Goal: Information Seeking & Learning: Check status

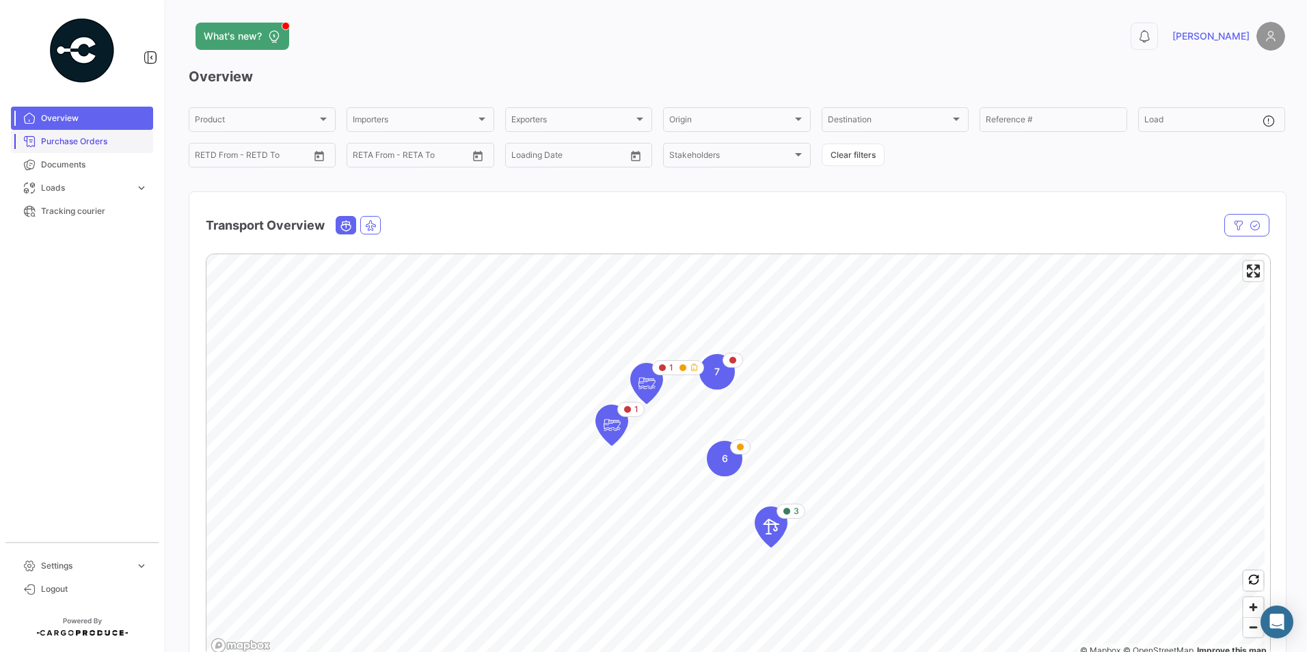
click at [75, 145] on span "Purchase Orders" at bounding box center [94, 141] width 107 height 12
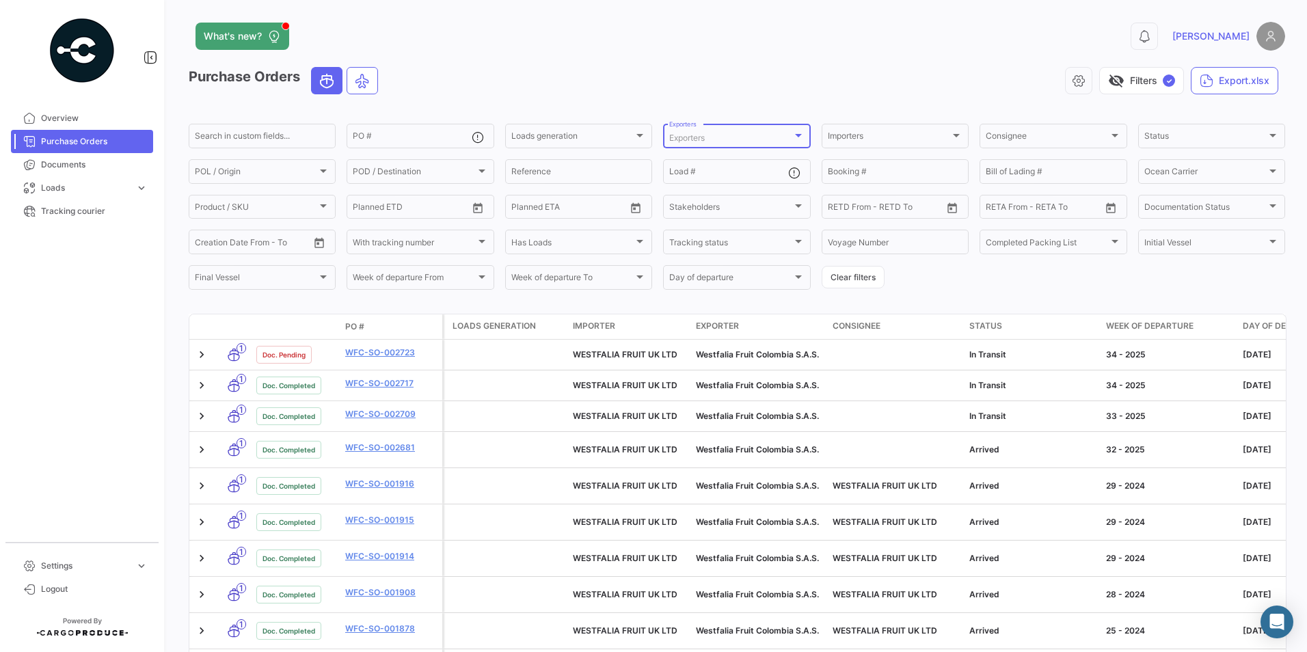
click at [799, 137] on div at bounding box center [798, 135] width 12 height 11
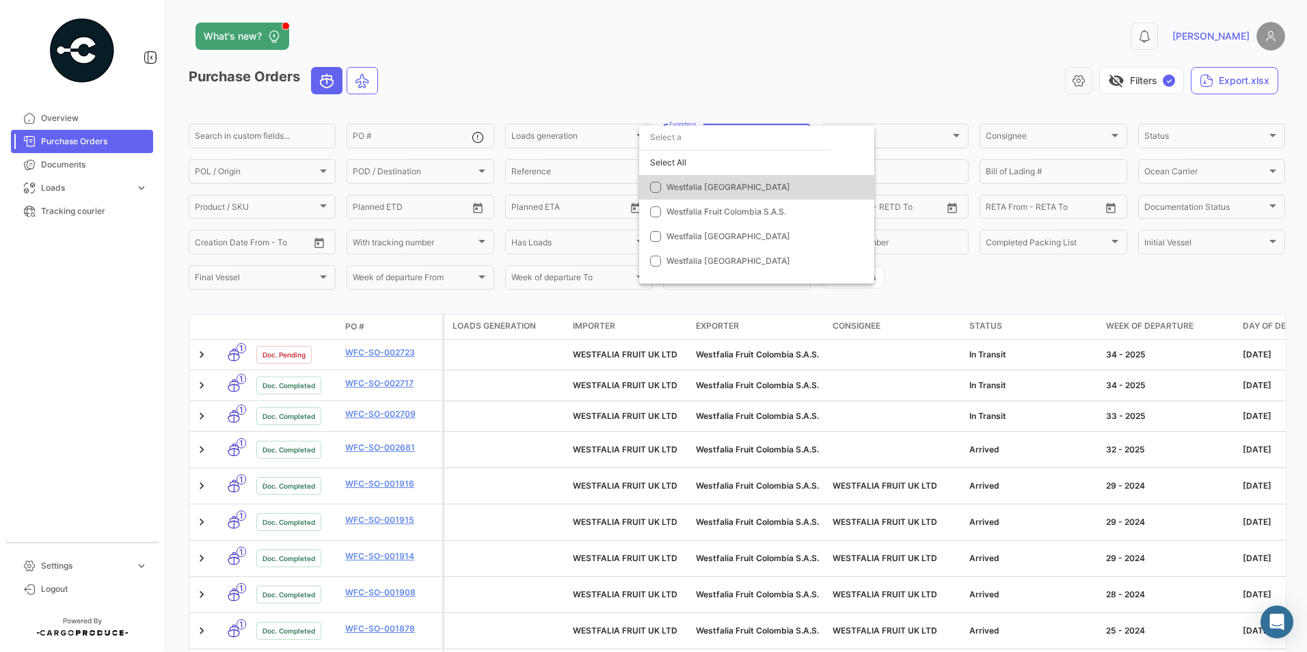
click at [739, 182] on span "Westfalia [GEOGRAPHIC_DATA]" at bounding box center [761, 187] width 191 height 12
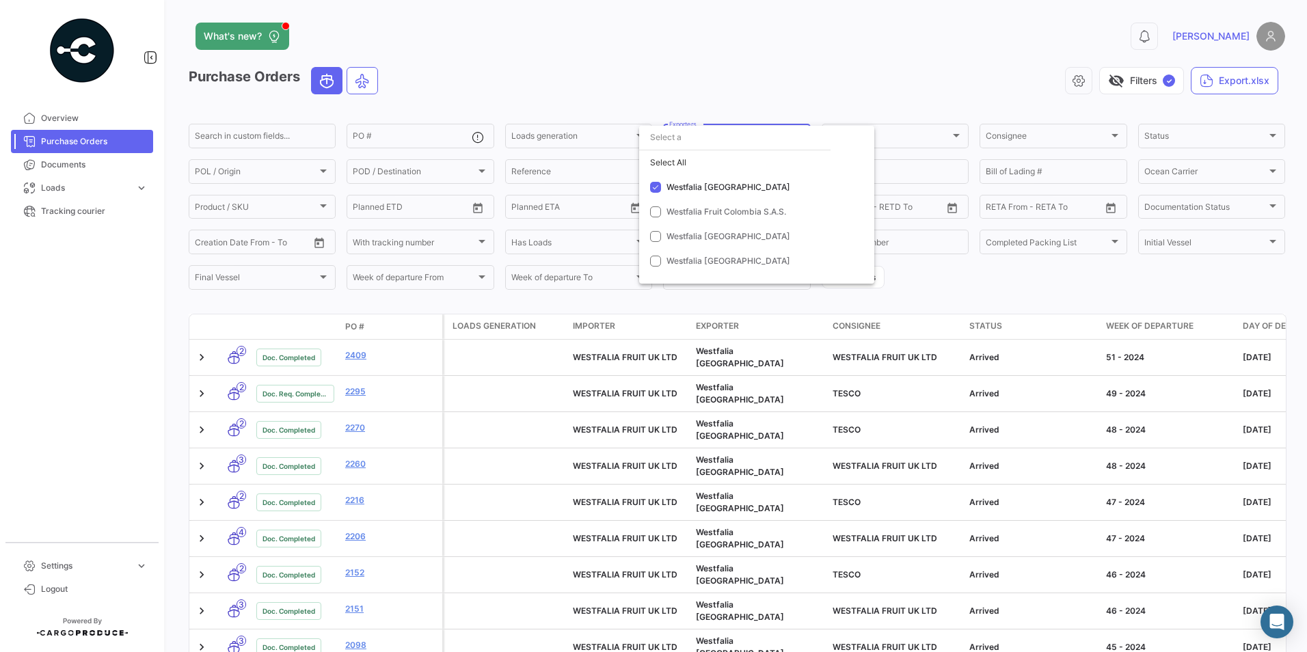
drag, startPoint x: 1304, startPoint y: 280, endPoint x: 1309, endPoint y: 448, distance: 168.2
click at [1306, 448] on html "Overview Purchase Orders Documents Loads expand_more Air Shipments Ocean Loads …" at bounding box center [653, 326] width 1307 height 652
click at [1304, 648] on div at bounding box center [653, 326] width 1307 height 652
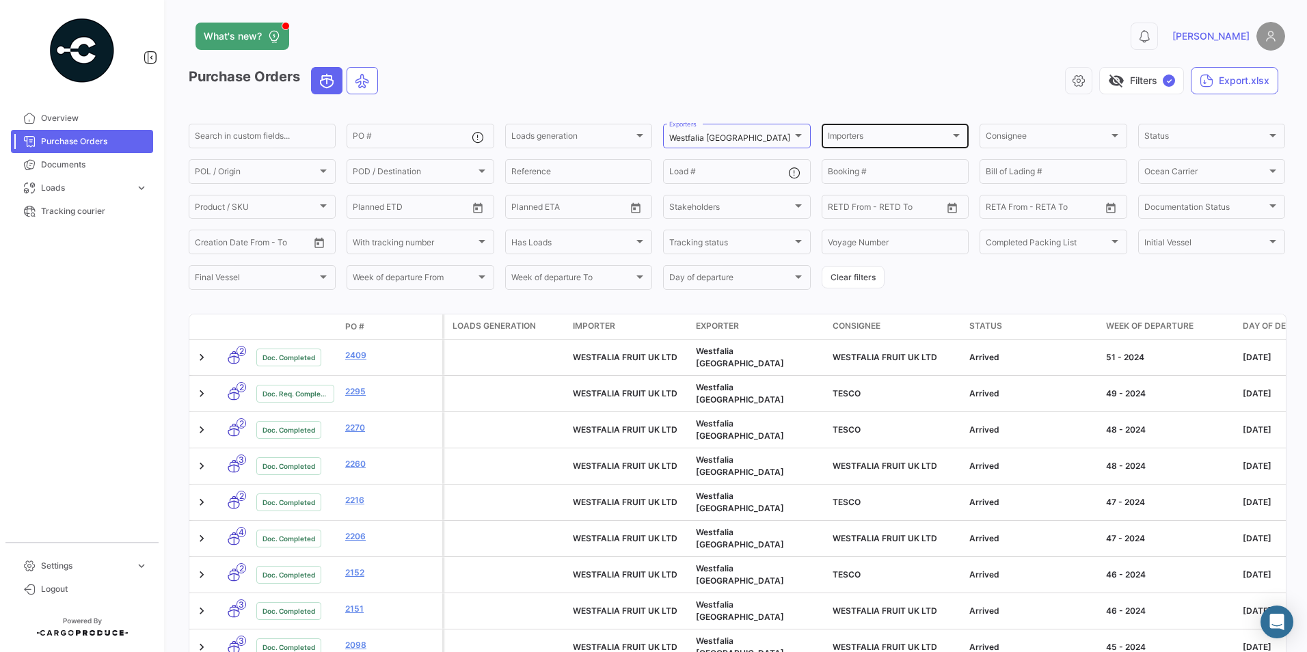
click at [952, 139] on div at bounding box center [956, 135] width 12 height 11
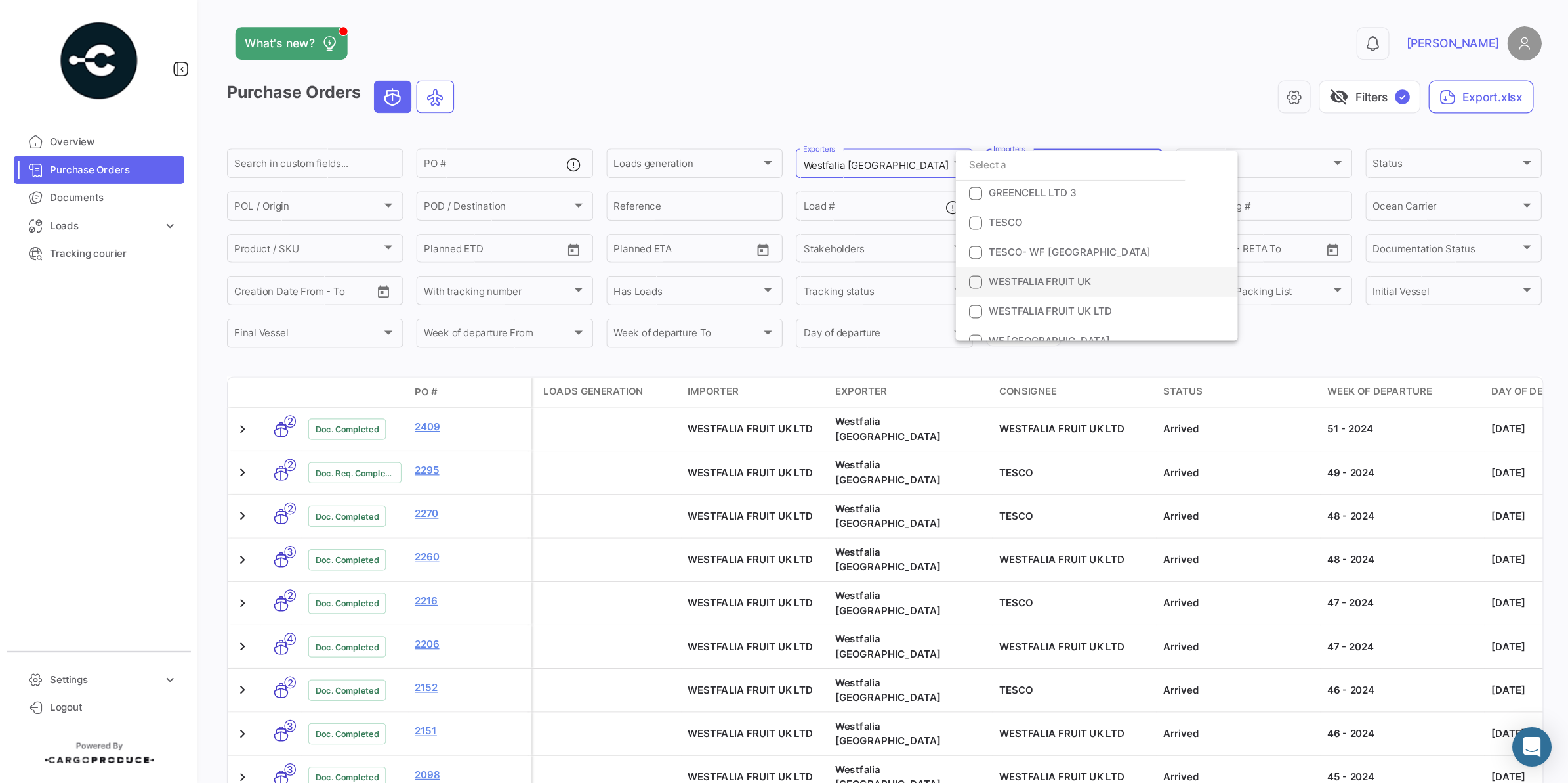
scroll to position [37, 0]
click at [857, 239] on span "WESTFALIA FRUIT UK LTD" at bounding box center [839, 236] width 99 height 10
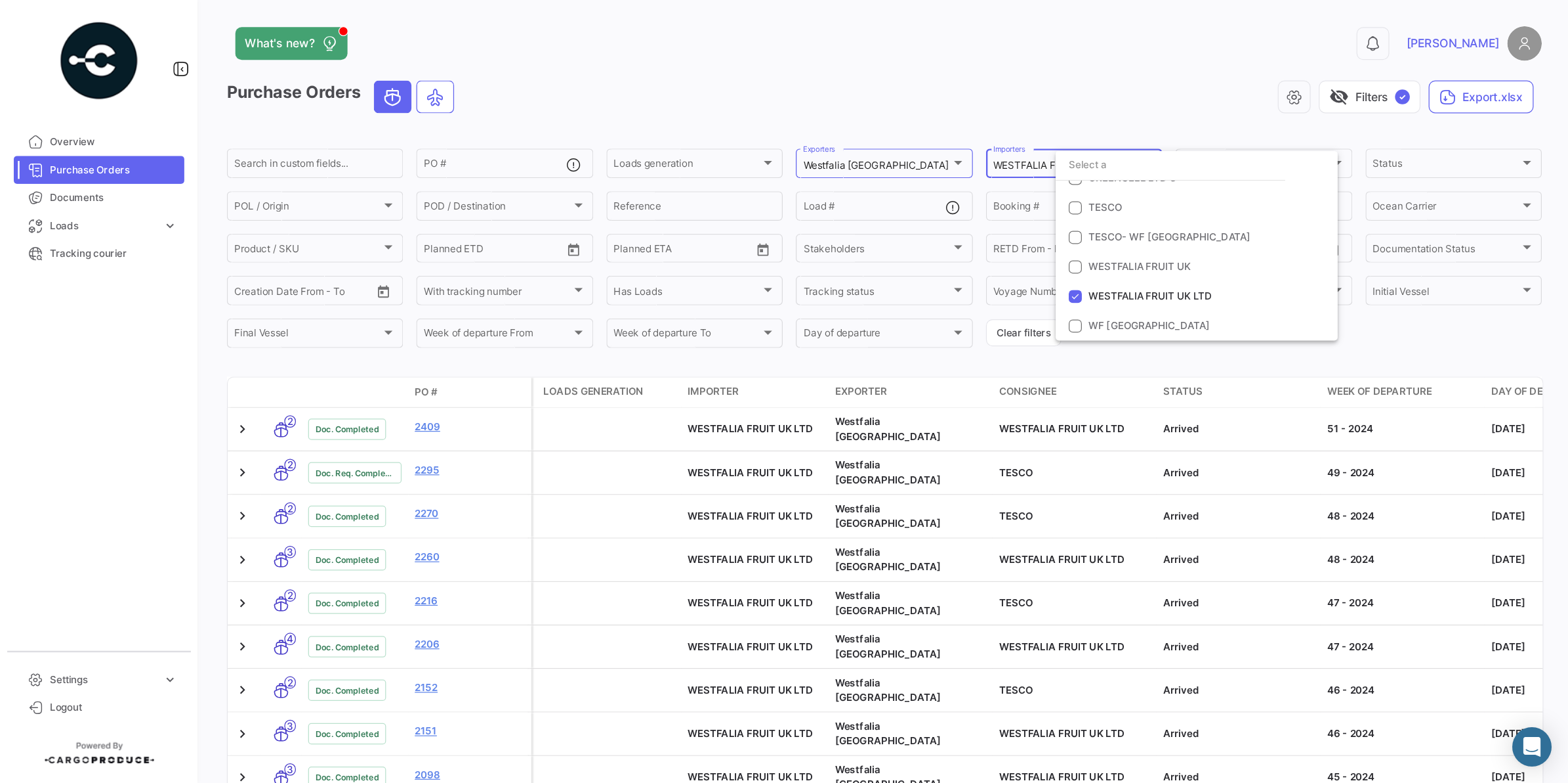
scroll to position [37, 0]
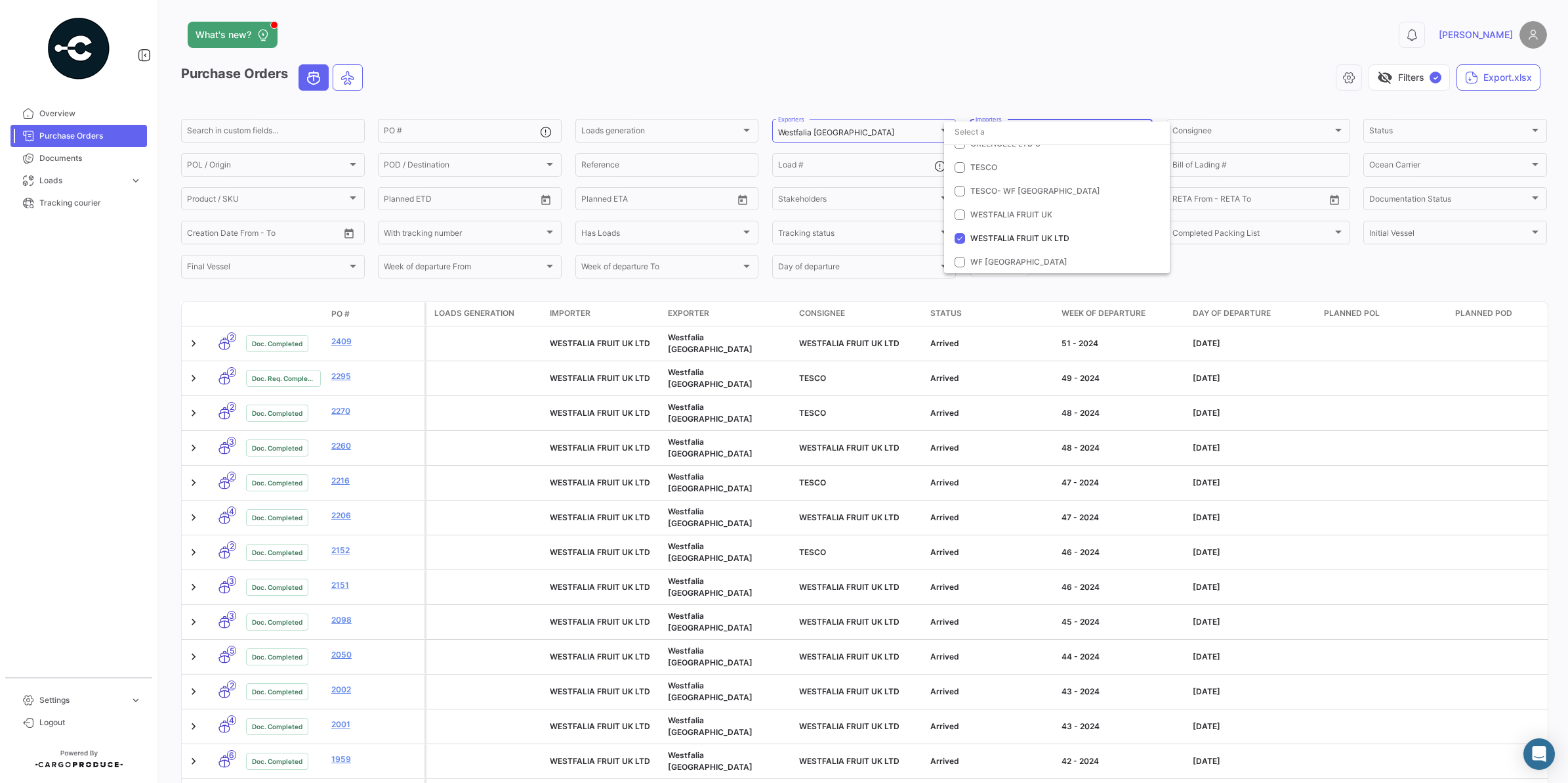
click at [36, 153] on div at bounding box center [784, 391] width 1568 height 783
click at [70, 159] on span "Documents" at bounding box center [90, 159] width 103 height 12
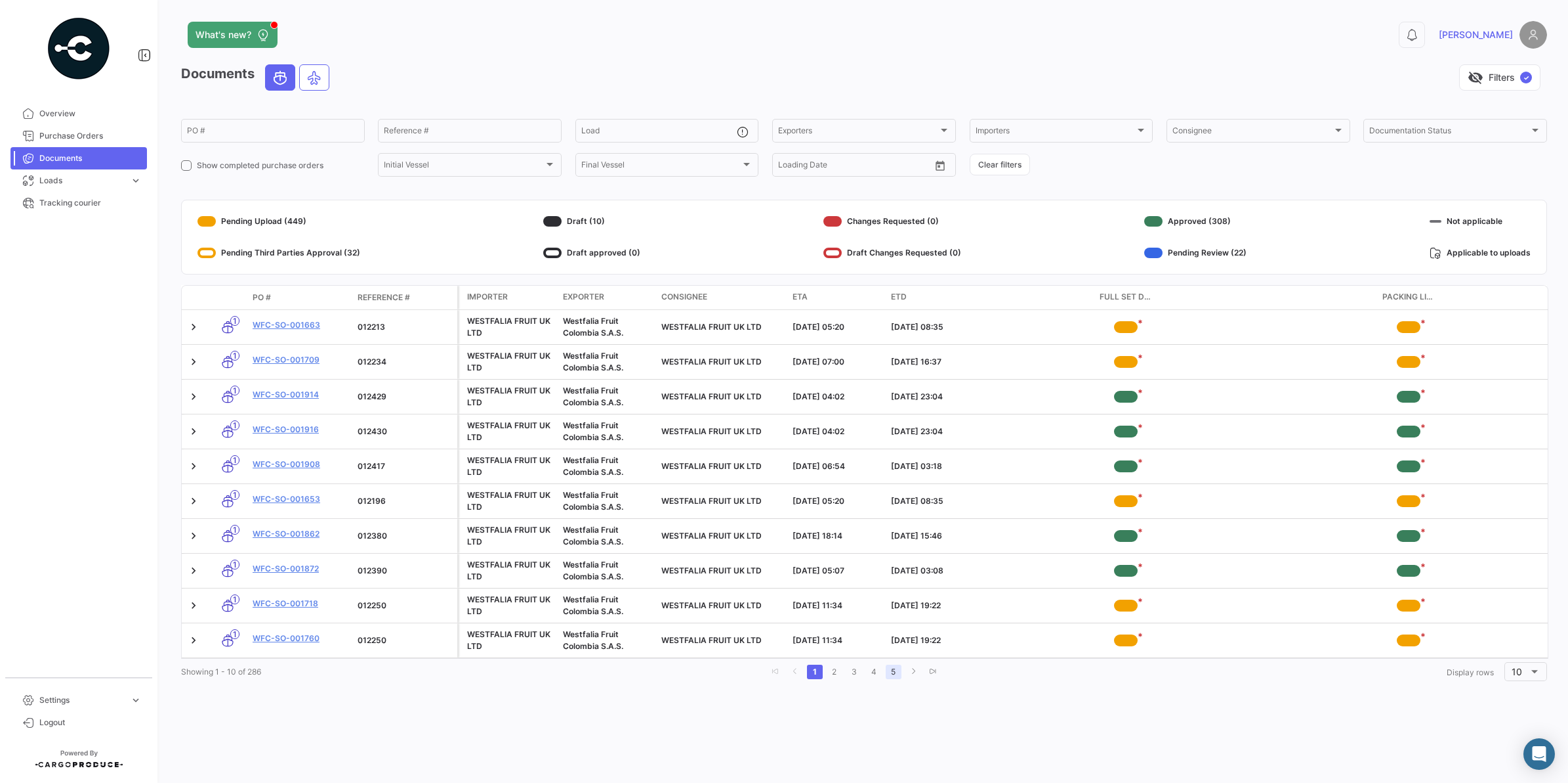
click at [891, 625] on link "5" at bounding box center [894, 672] width 15 height 14
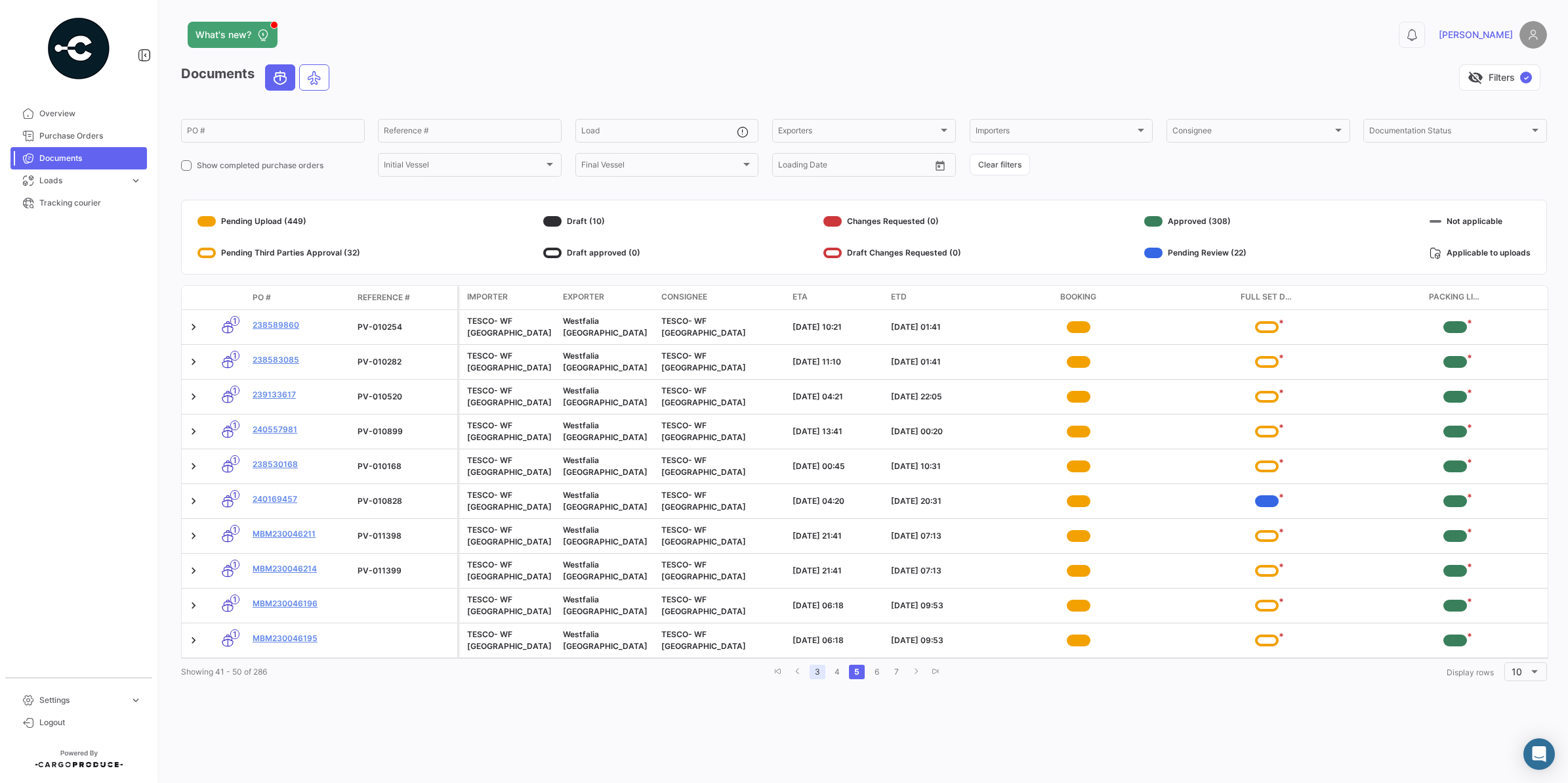
click at [814, 625] on link "3" at bounding box center [817, 672] width 15 height 14
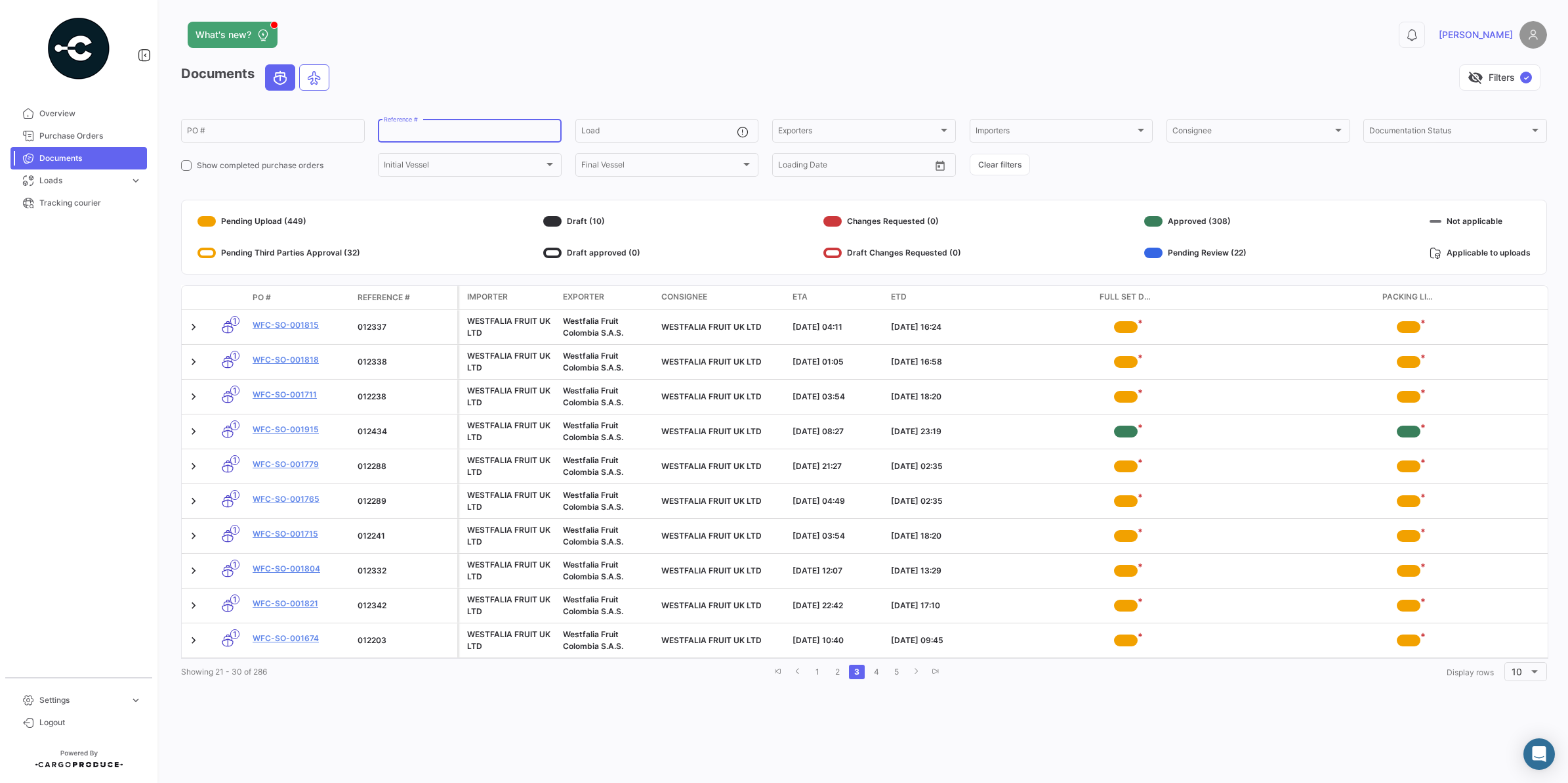
click at [444, 129] on input "Reference #" at bounding box center [470, 133] width 172 height 10
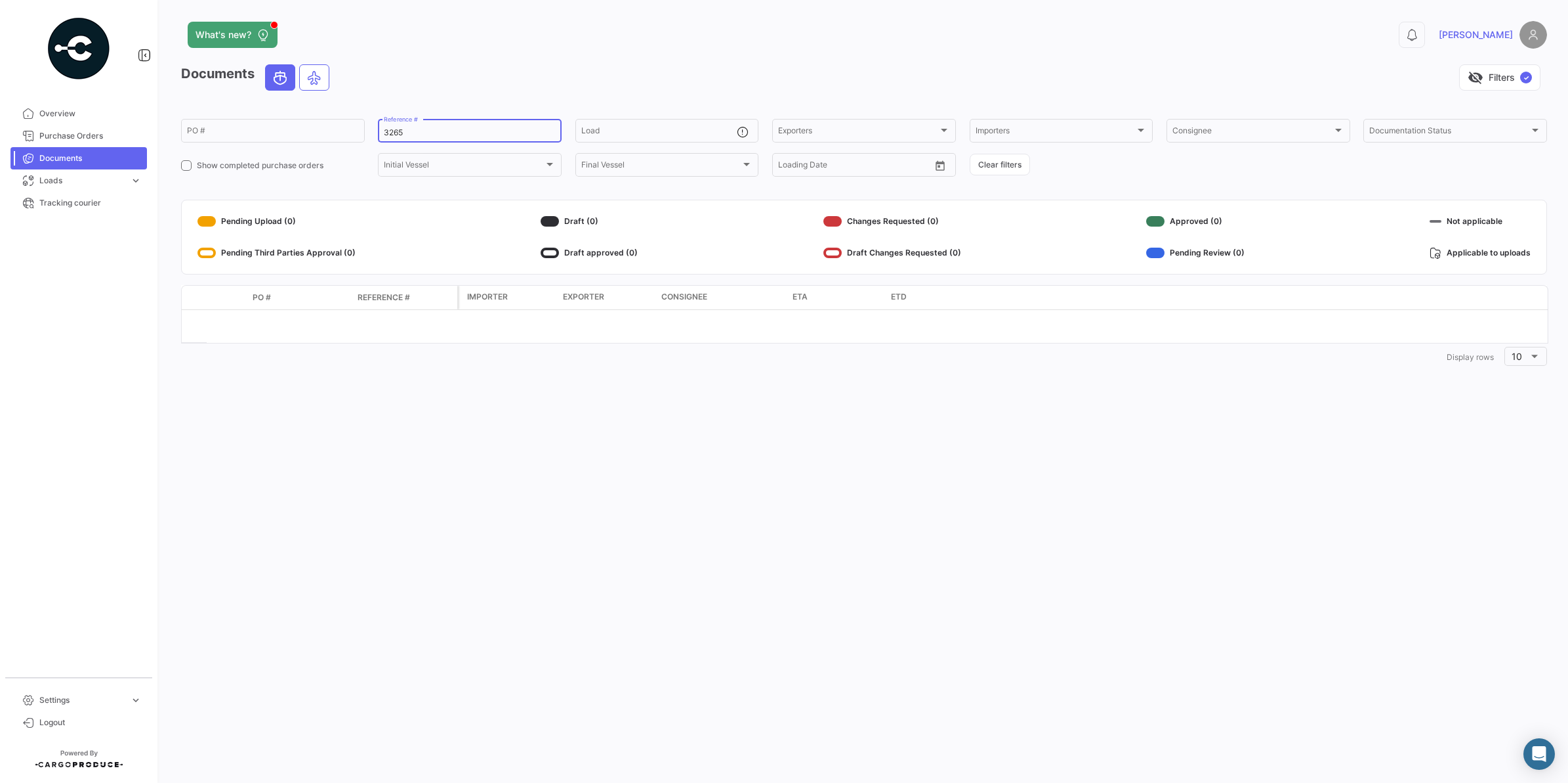
click at [381, 130] on div "3265 Reference #" at bounding box center [470, 130] width 183 height 26
click at [386, 135] on input "3265" at bounding box center [470, 133] width 172 height 10
type input "003265"
click at [331, 126] on div "PO #" at bounding box center [273, 130] width 172 height 26
drag, startPoint x: 445, startPoint y: 134, endPoint x: 324, endPoint y: 142, distance: 121.3
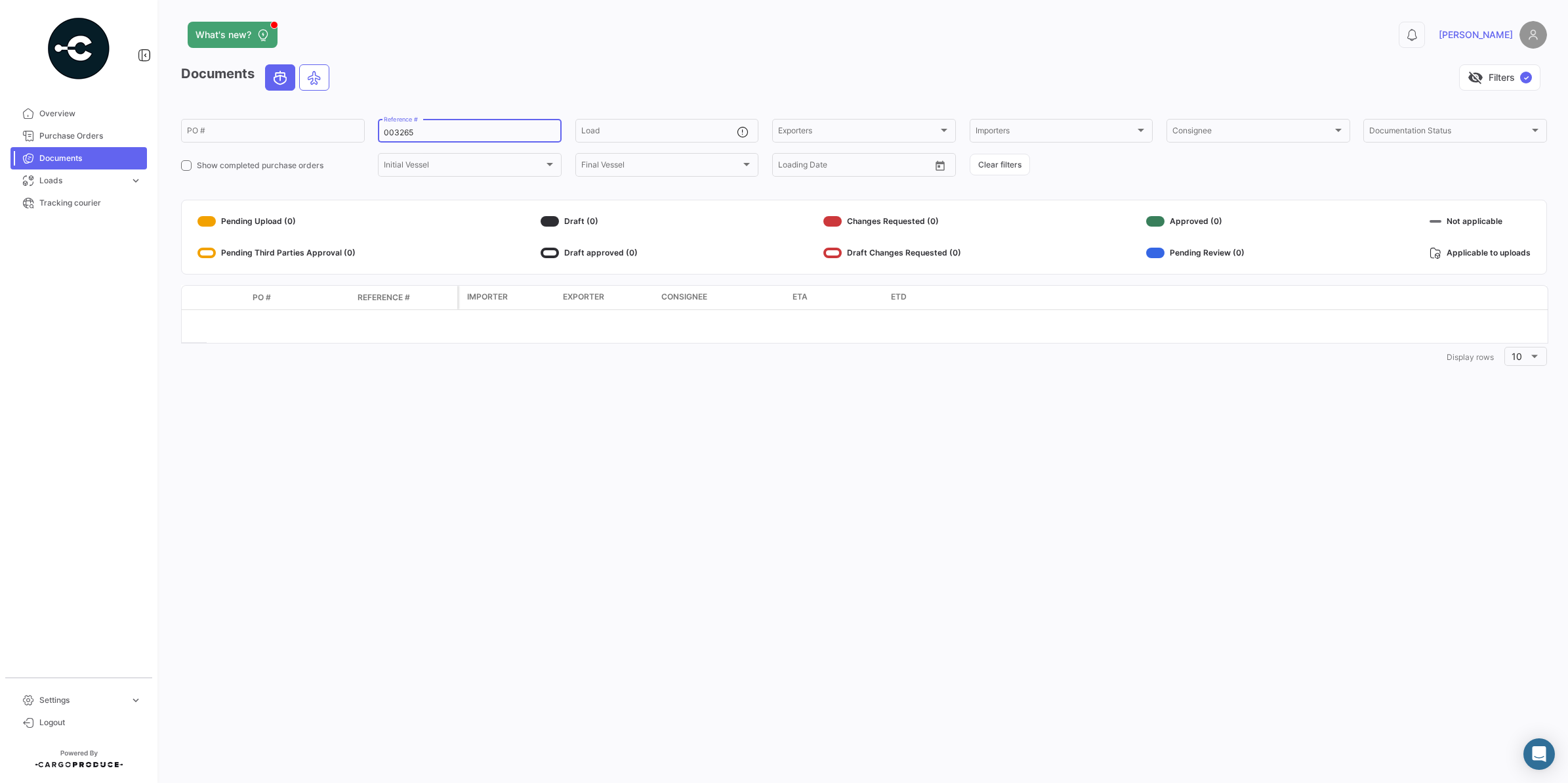
click at [0, 0] on div "PO # 003265 Reference # Load Exporters Exporters Importers Importers Consignee …" at bounding box center [0, 0] width 0 height 0
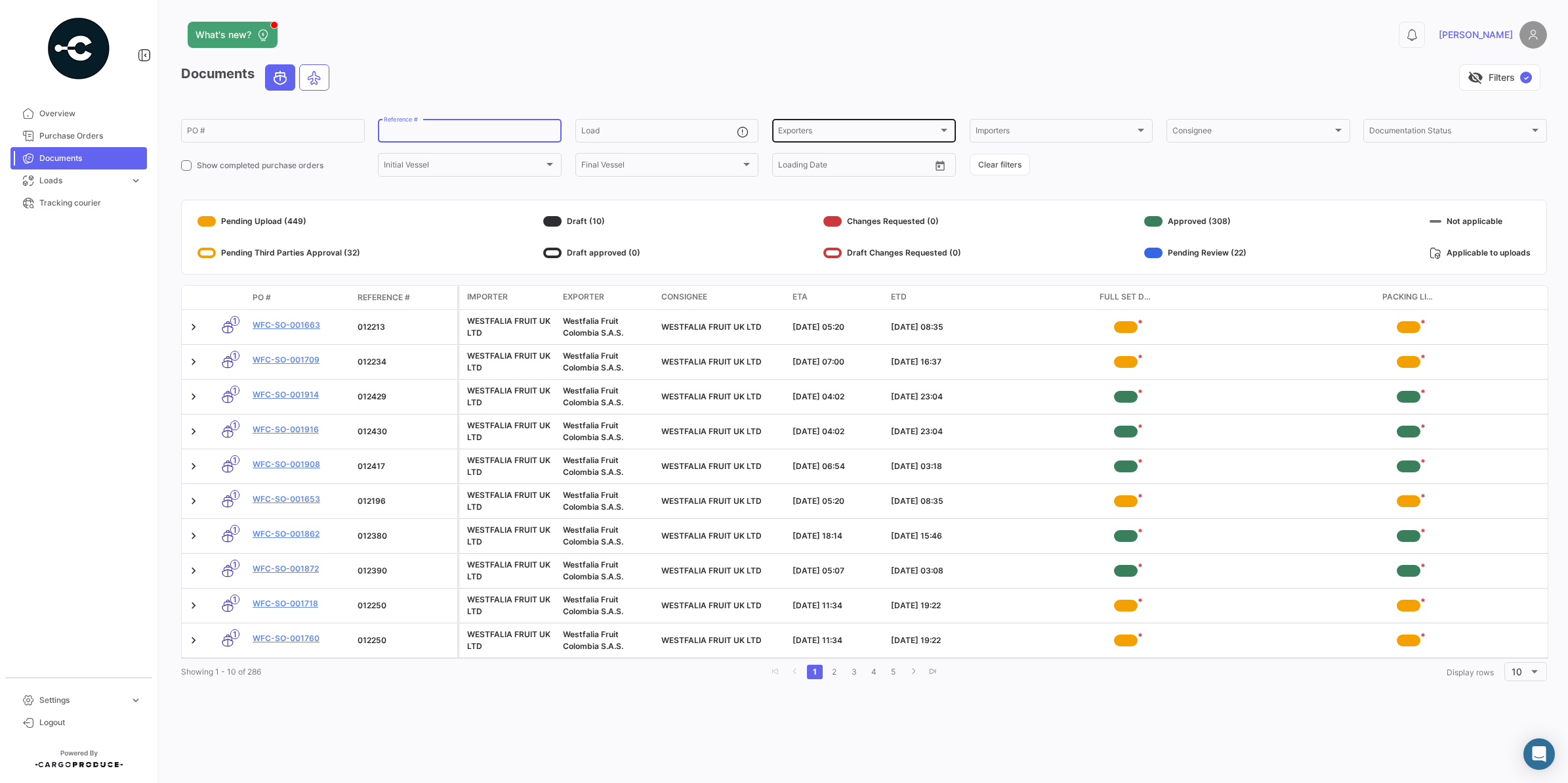
click at [826, 130] on div "Exporters" at bounding box center [857, 133] width 160 height 10
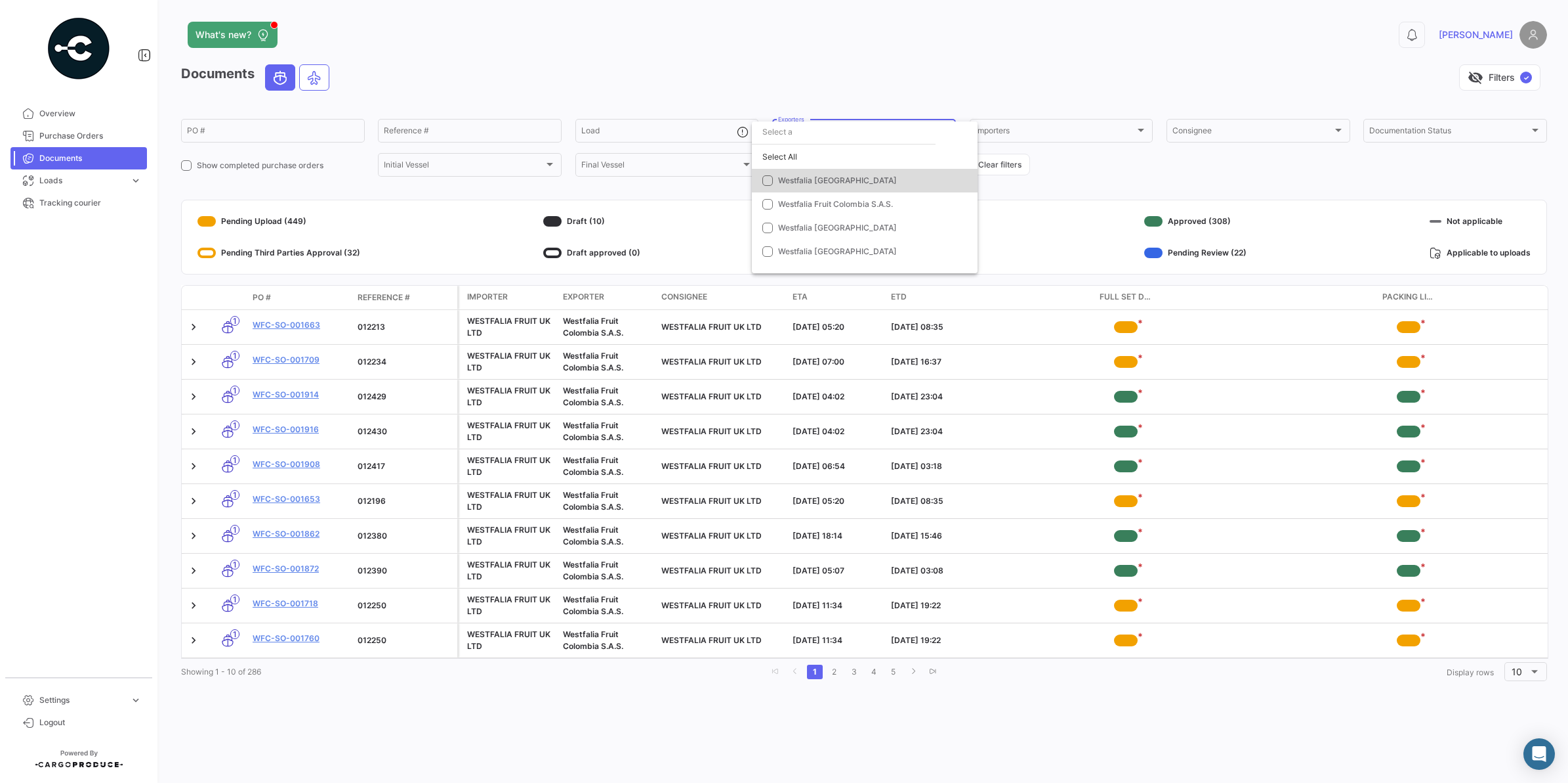
click at [824, 178] on span "Westfalia [GEOGRAPHIC_DATA]" at bounding box center [837, 180] width 119 height 10
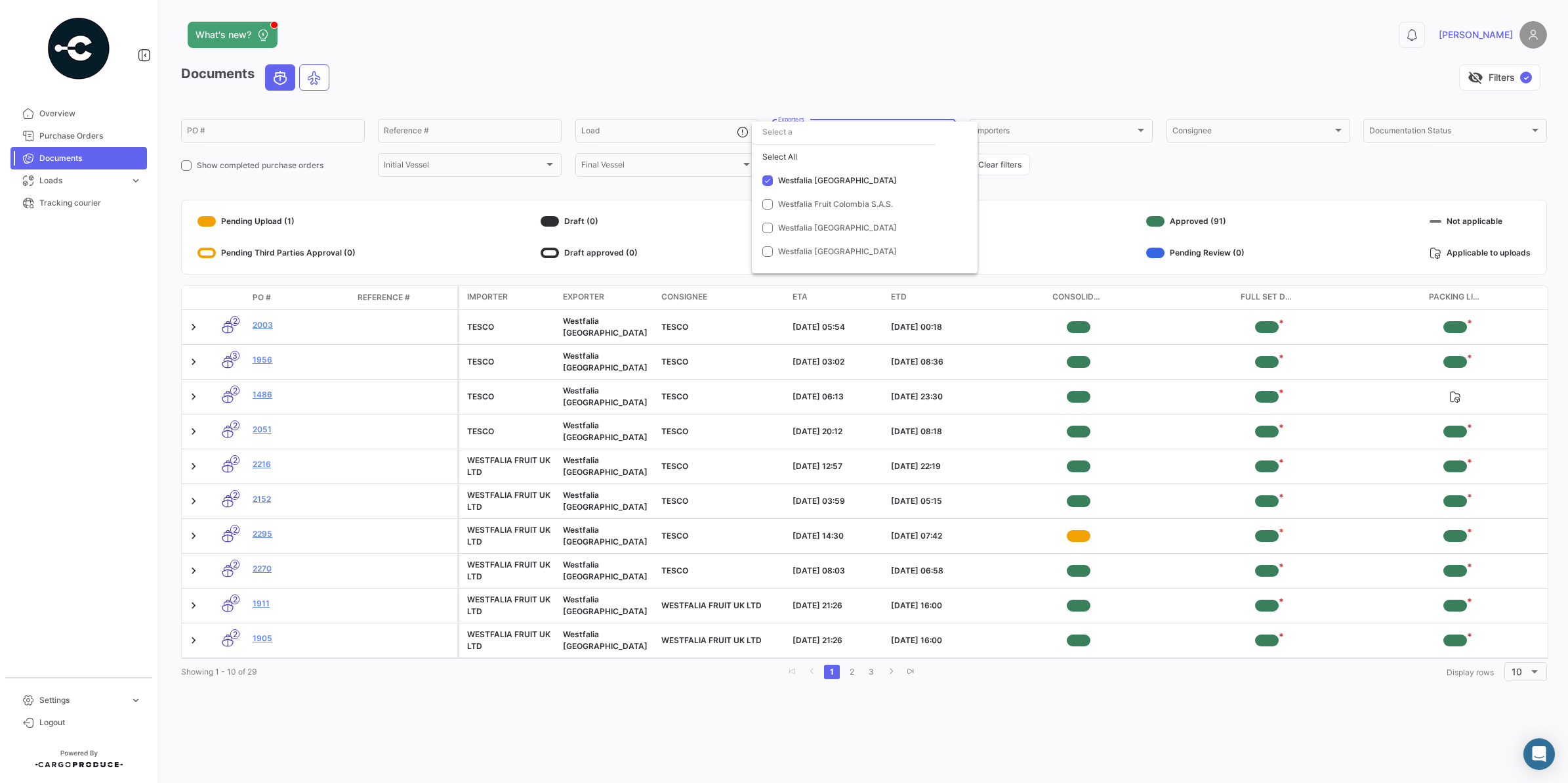
click at [60, 144] on div at bounding box center [784, 391] width 1568 height 783
click at [76, 135] on span "Purchase Orders" at bounding box center [90, 135] width 103 height 12
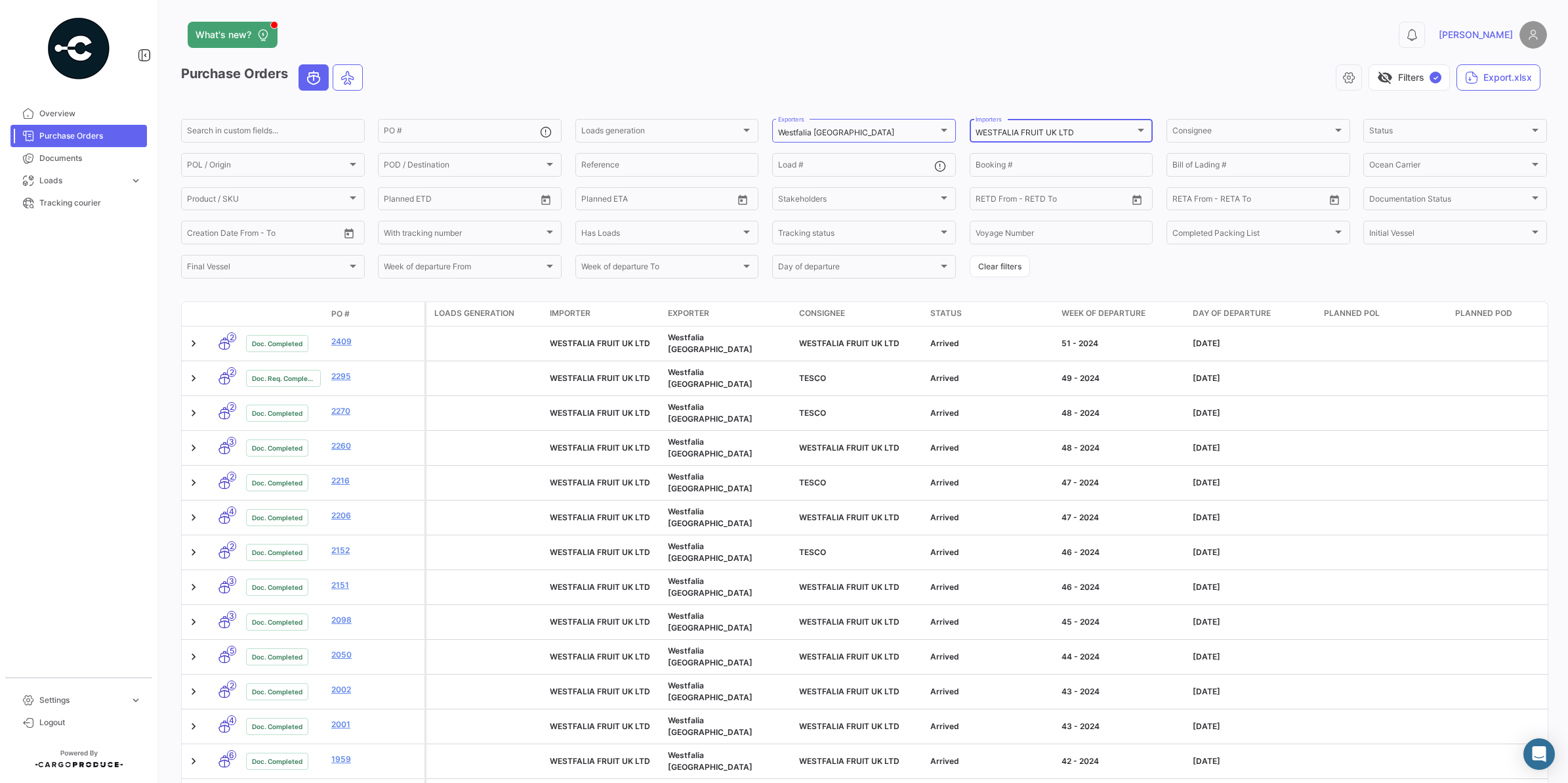
click at [1135, 128] on div at bounding box center [1141, 130] width 12 height 11
click at [963, 60] on div "Select All" at bounding box center [1056, 60] width 226 height 24
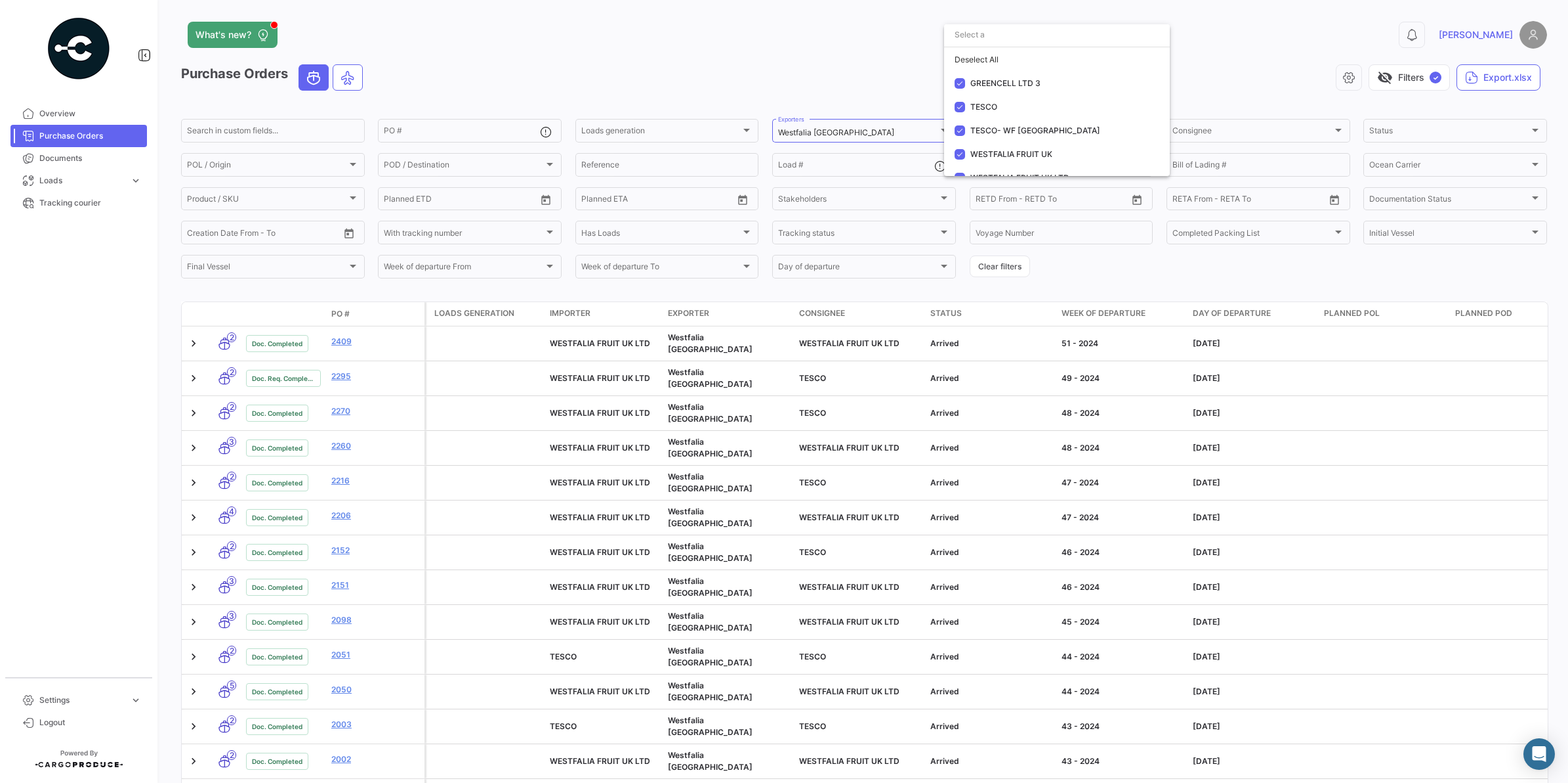
scroll to position [37, 0]
click at [1046, 303] on div at bounding box center [784, 391] width 1568 height 783
drag, startPoint x: 69, startPoint y: 109, endPoint x: 103, endPoint y: 127, distance: 38.5
click at [69, 109] on span "Overview" at bounding box center [90, 113] width 103 height 12
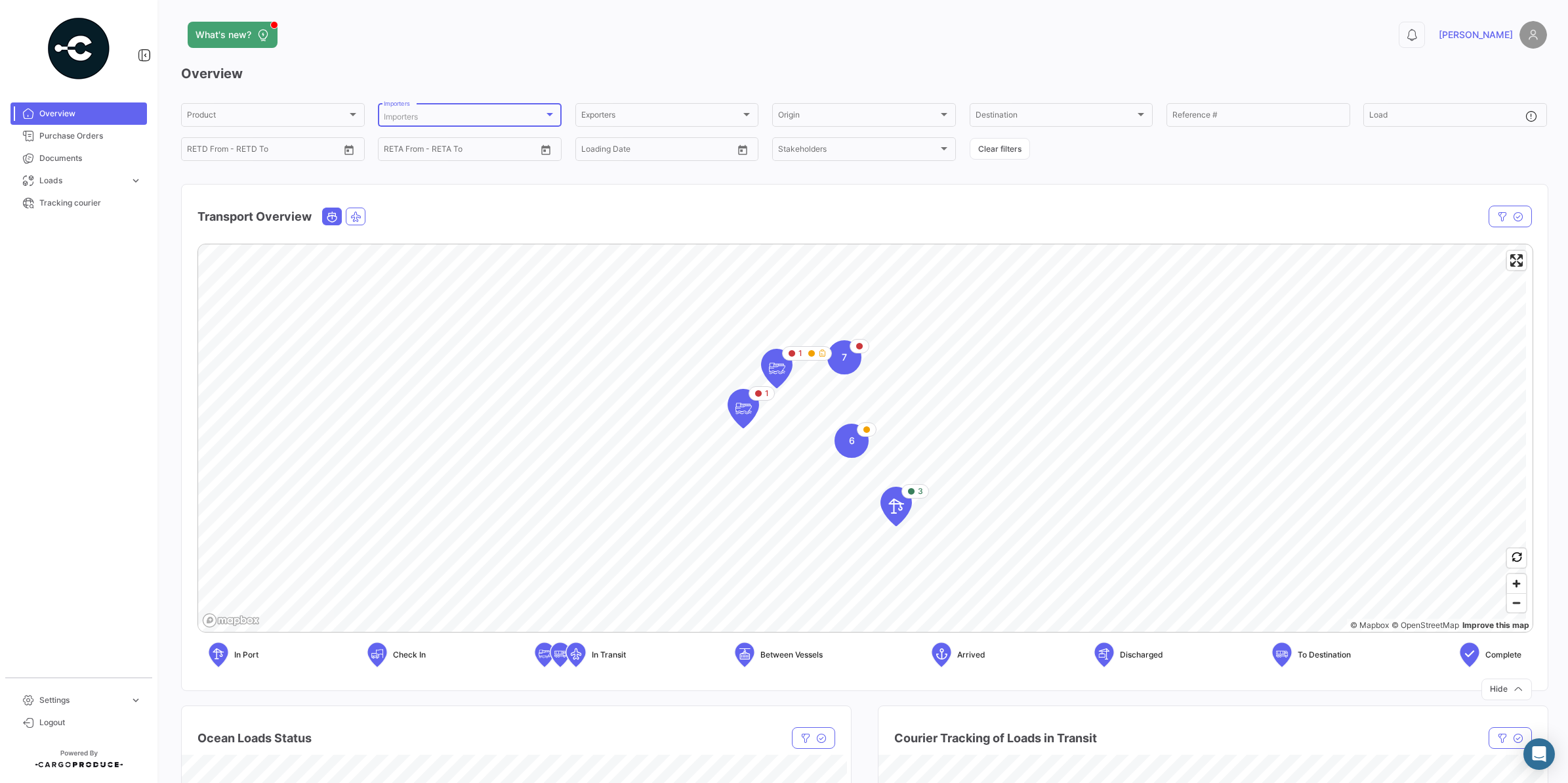
click at [548, 113] on div at bounding box center [549, 114] width 7 height 3
click at [419, 118] on input "dropdown search" at bounding box center [448, 116] width 183 height 24
type input "ch"
click at [525, 113] on mat-icon "close" at bounding box center [524, 120] width 15 height 15
drag, startPoint x: 644, startPoint y: 202, endPoint x: 640, endPoint y: 184, distance: 18.4
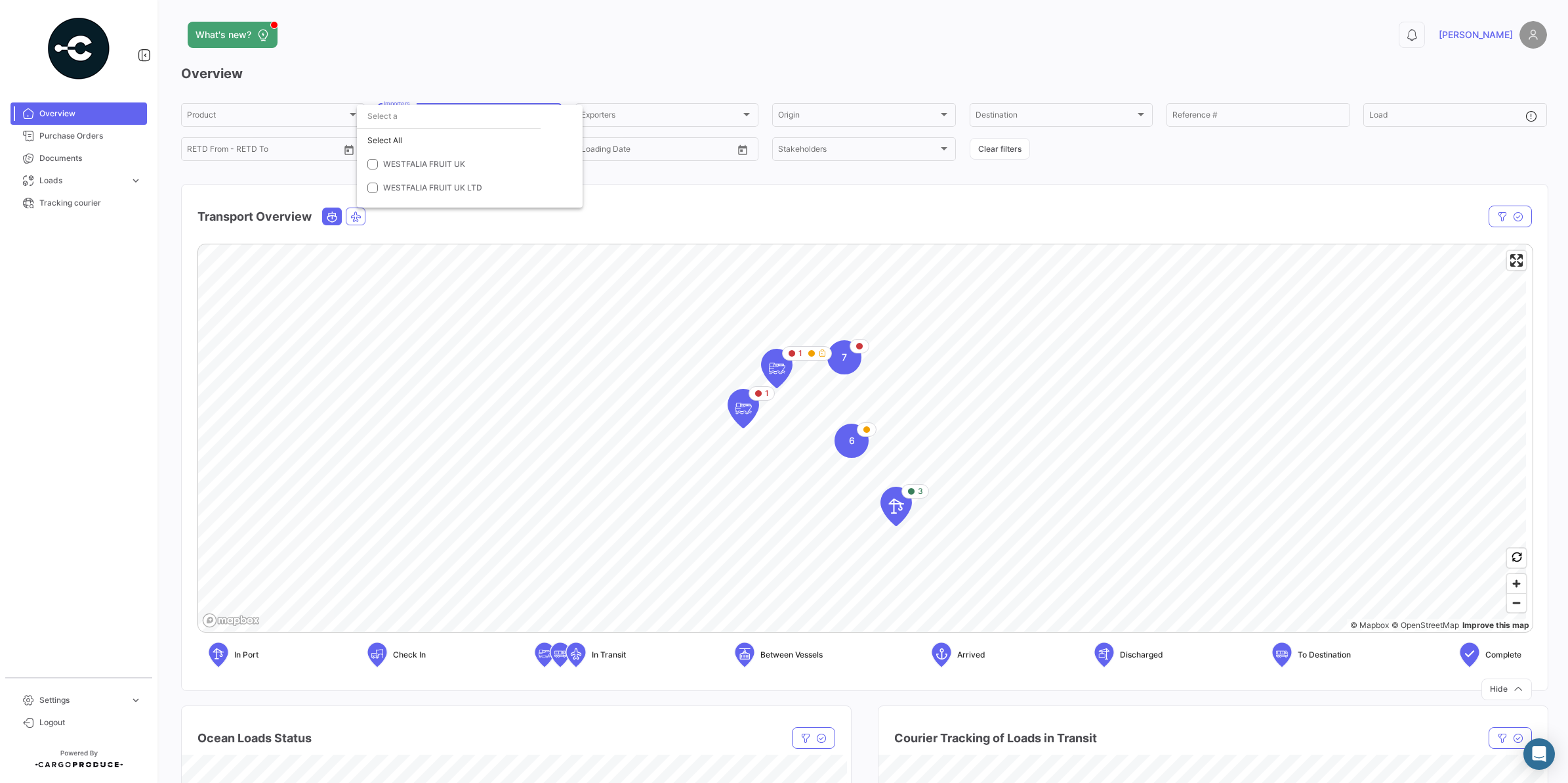
click at [644, 200] on div at bounding box center [784, 391] width 1568 height 783
click at [719, 113] on div "Exporters" at bounding box center [661, 117] width 160 height 10
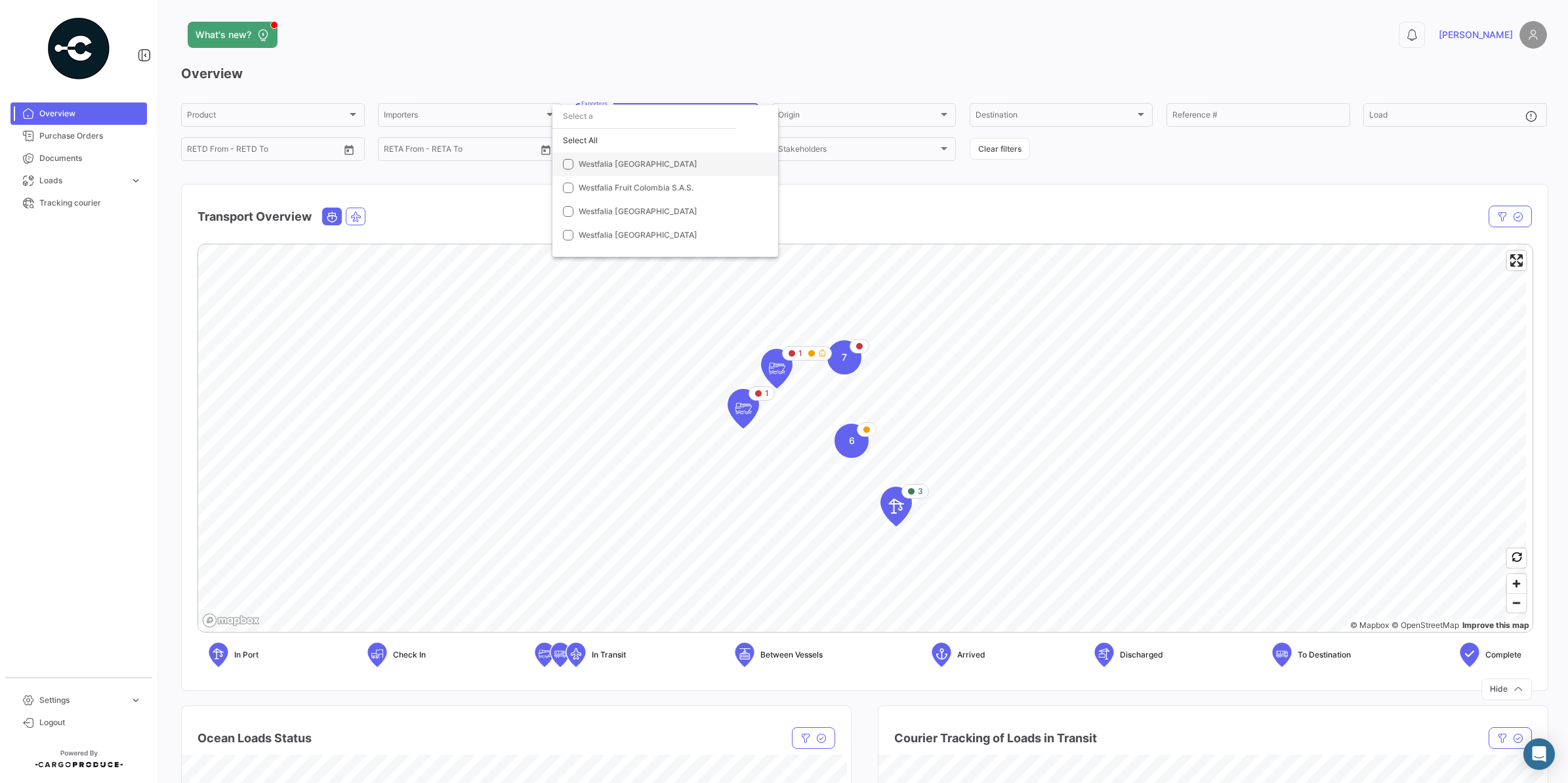
click at [624, 164] on span "Westfalia [GEOGRAPHIC_DATA]" at bounding box center [639, 163] width 119 height 10
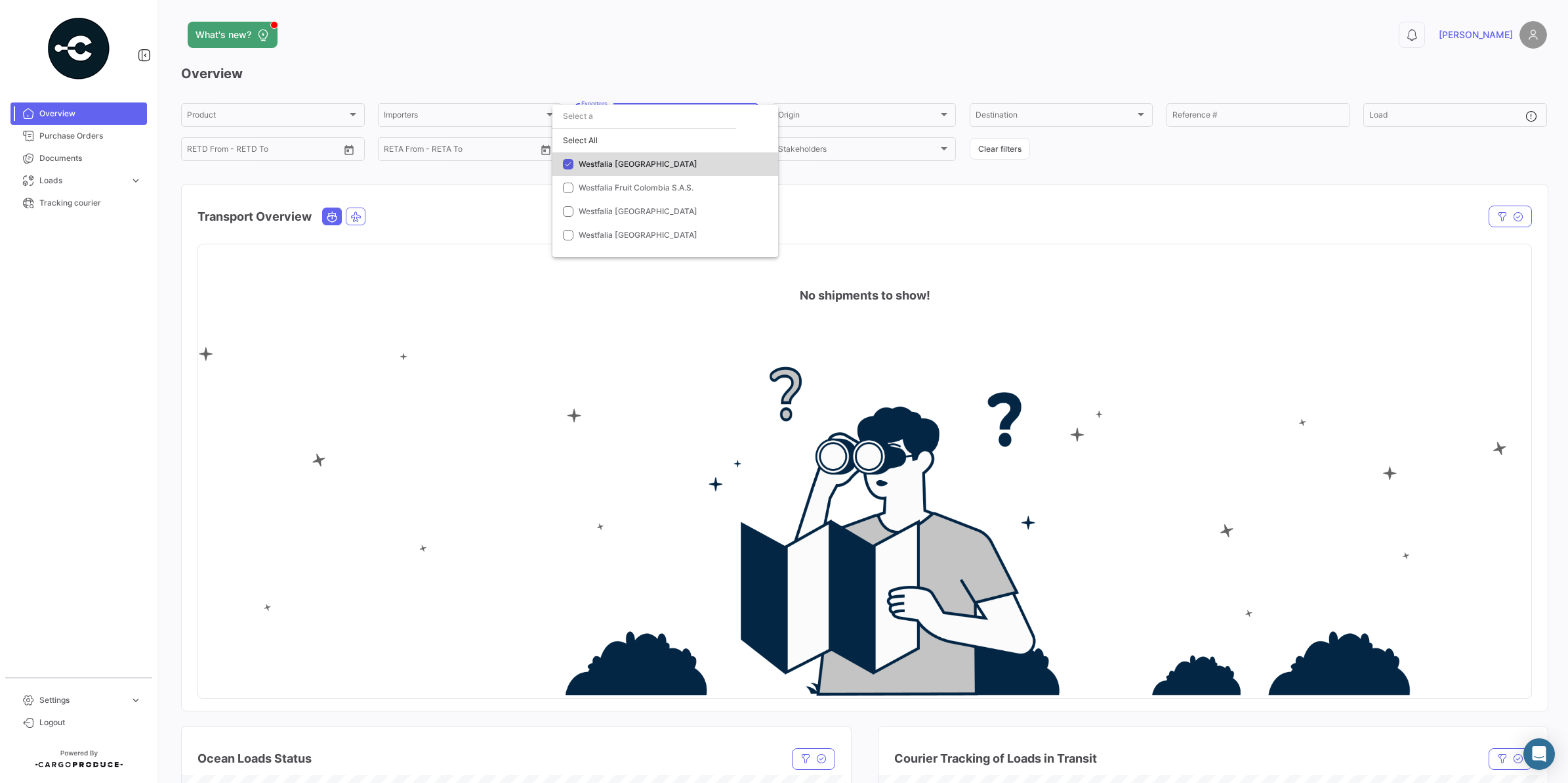
click at [605, 166] on span "Westfalia [GEOGRAPHIC_DATA]" at bounding box center [639, 163] width 119 height 10
click at [471, 224] on div at bounding box center [784, 391] width 1568 height 783
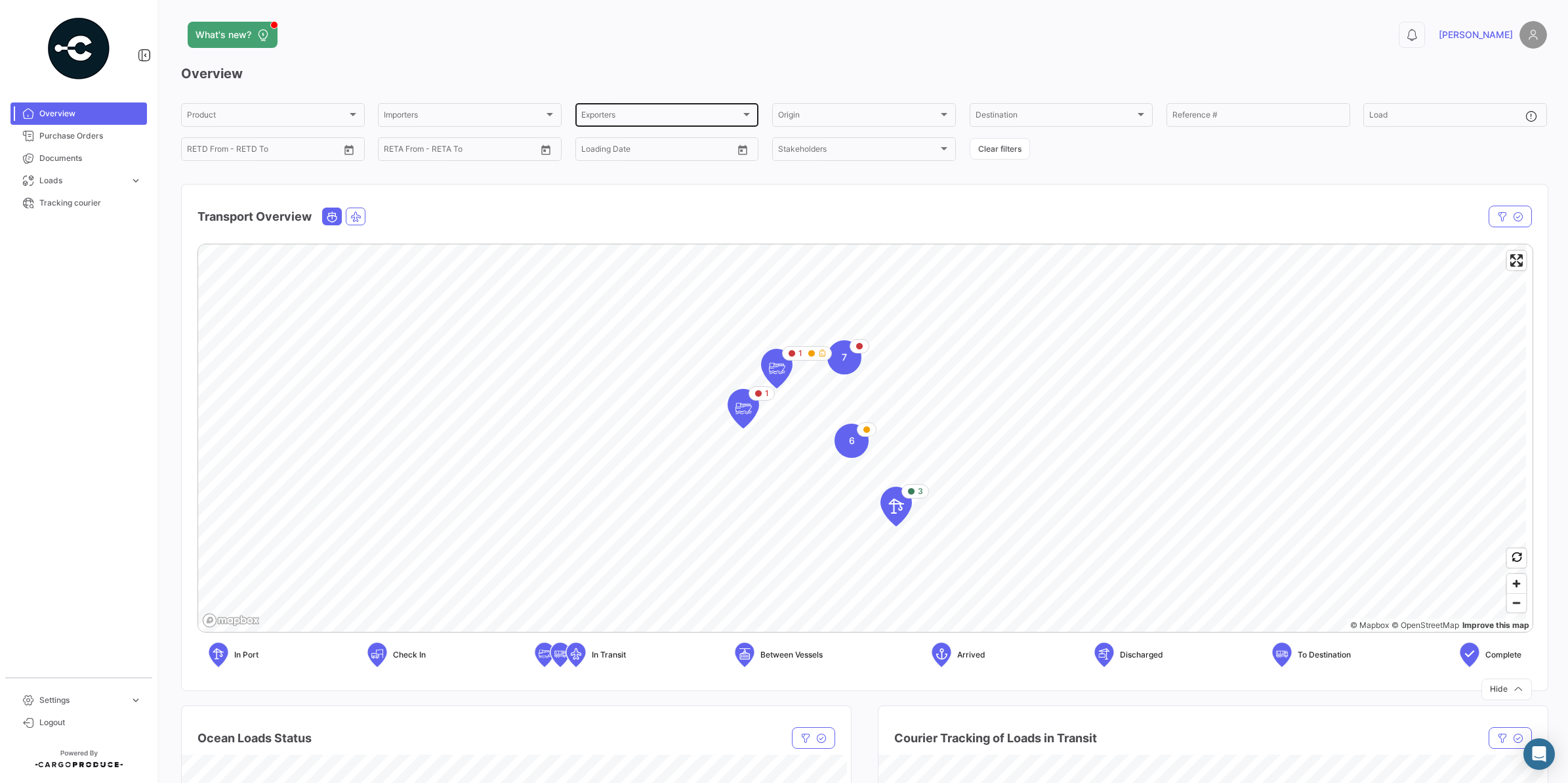
click at [643, 122] on div "Exporters Exporters" at bounding box center [666, 113] width 172 height 26
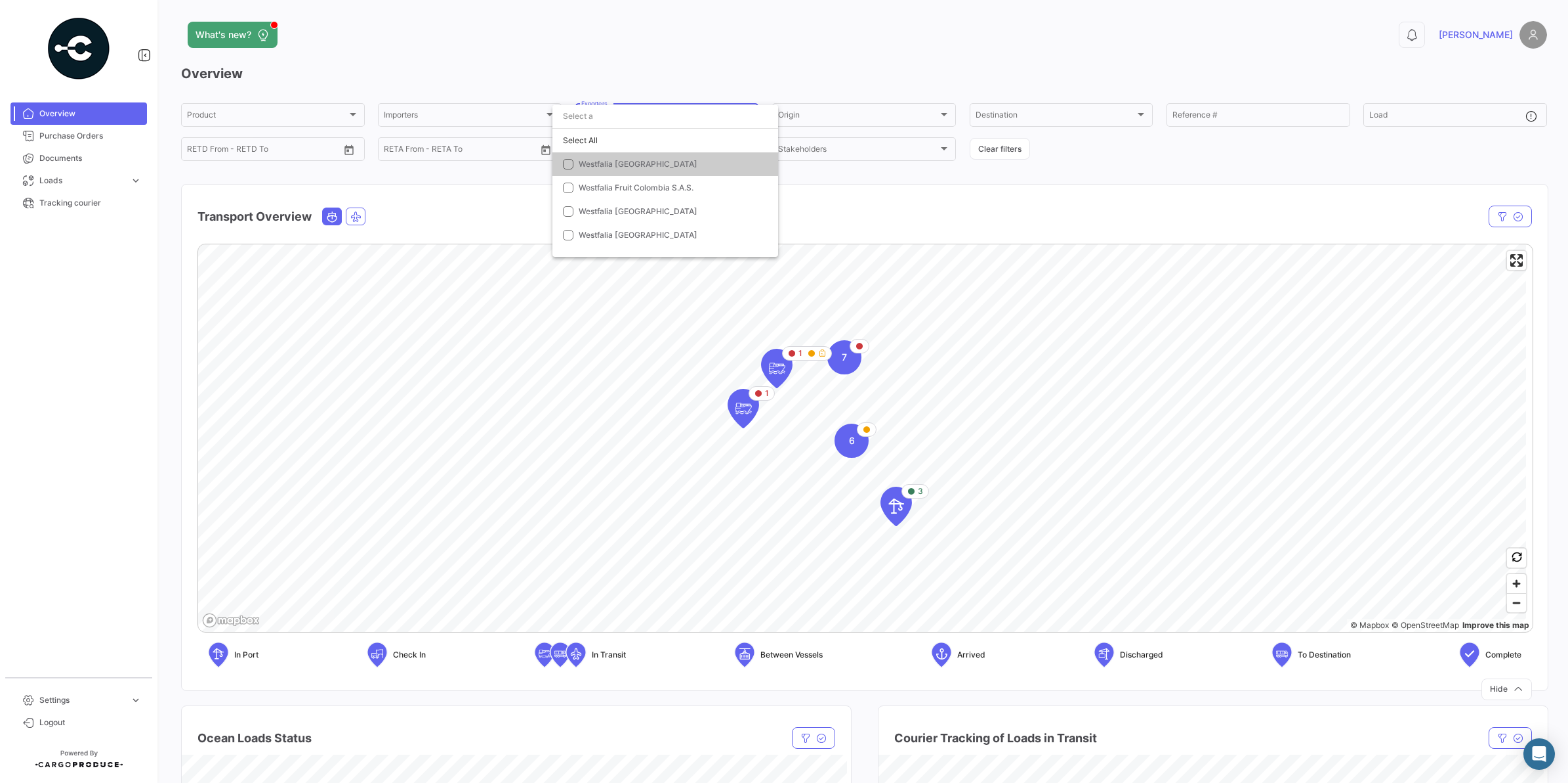
click at [618, 159] on span "Westfalia [GEOGRAPHIC_DATA]" at bounding box center [639, 163] width 119 height 10
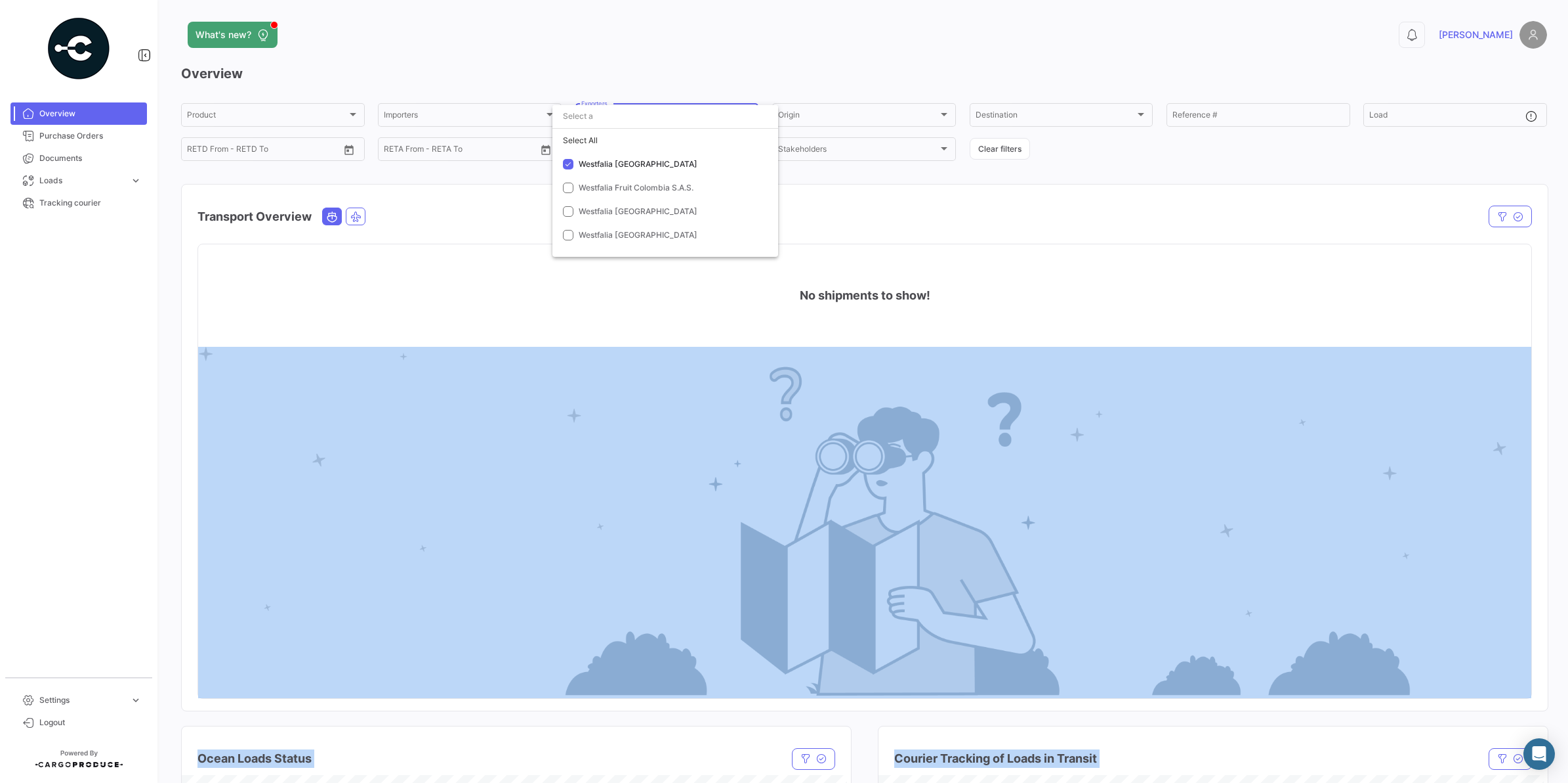
drag, startPoint x: 1559, startPoint y: 221, endPoint x: 1570, endPoint y: 488, distance: 267.2
click at [1254, 488] on html "Overview Purchase Orders Documents Loads expand_more Air Shipments Ocean Loads …" at bounding box center [784, 391] width 1568 height 783
click at [47, 139] on div at bounding box center [784, 391] width 1568 height 783
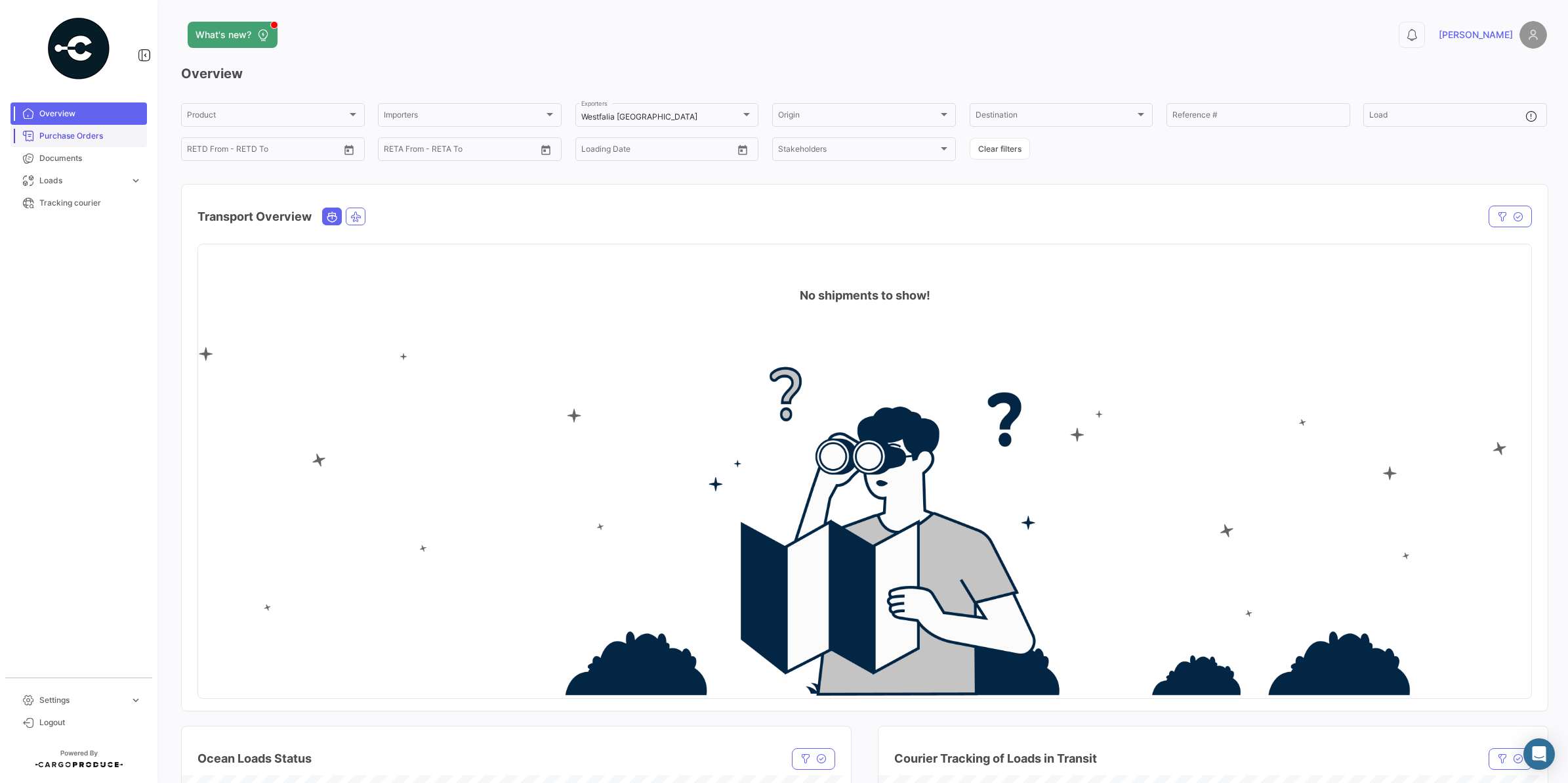
click at [92, 138] on span "Purchase Orders" at bounding box center [90, 135] width 103 height 12
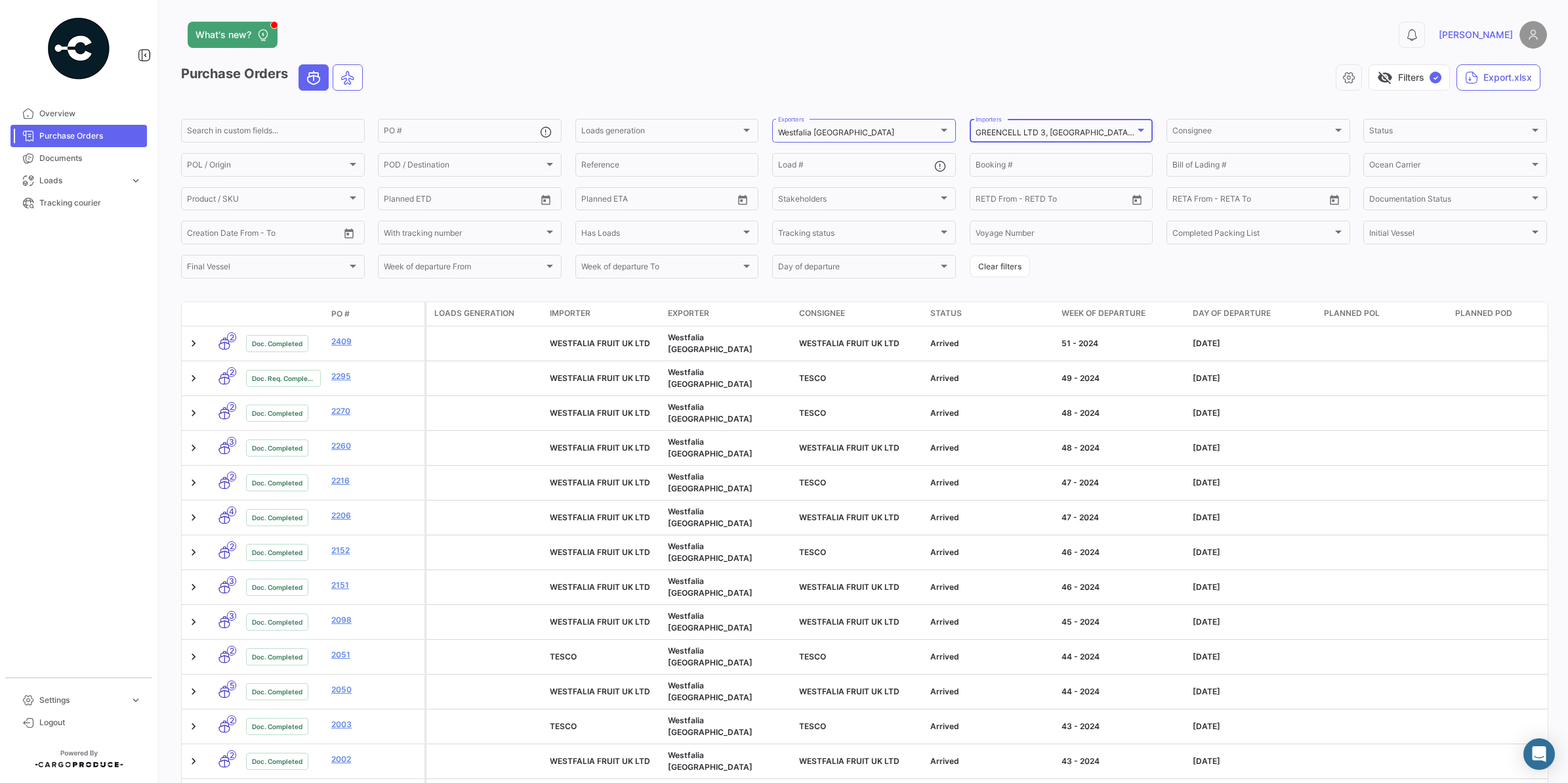
click at [1139, 127] on div at bounding box center [1141, 130] width 12 height 11
click at [962, 130] on div "Deselect All" at bounding box center [1056, 133] width 226 height 24
click at [1112, 281] on div at bounding box center [784, 391] width 1568 height 783
click at [1008, 268] on button "Clear filters" at bounding box center [1000, 266] width 60 height 22
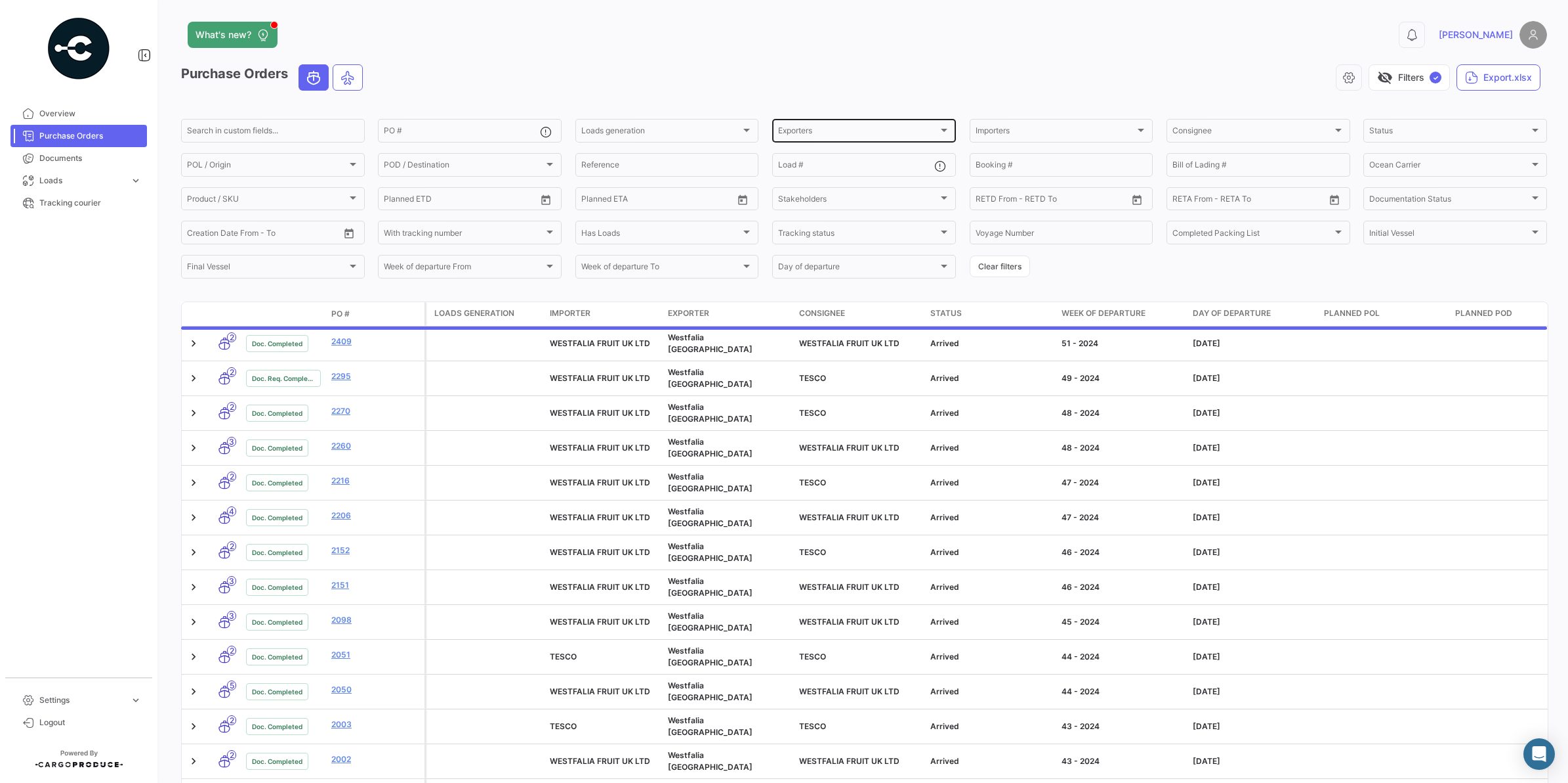
click at [818, 126] on div "Exporters Exporters" at bounding box center [863, 130] width 172 height 26
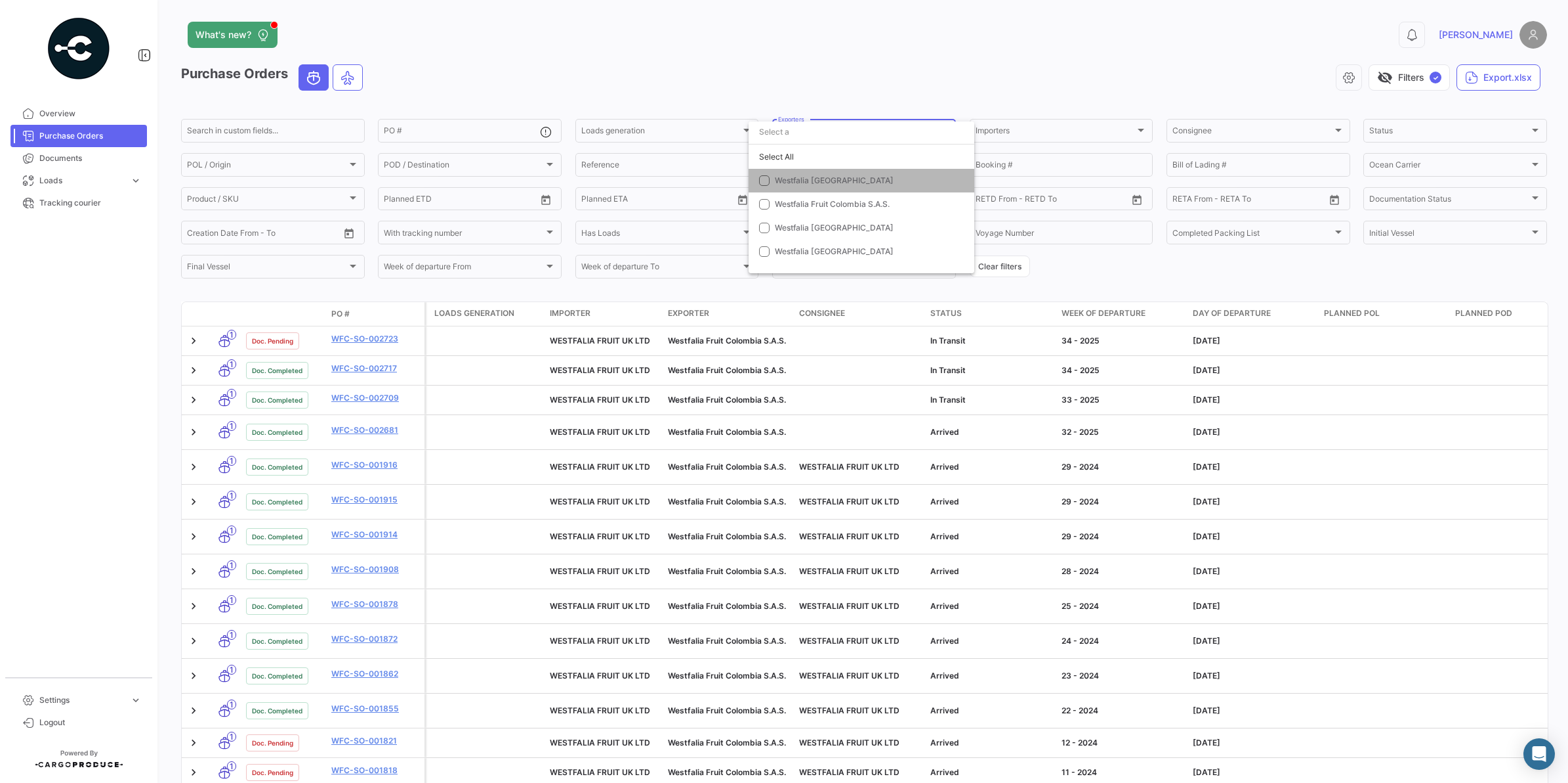
click at [803, 178] on span "Westfalia [GEOGRAPHIC_DATA]" at bounding box center [834, 180] width 119 height 10
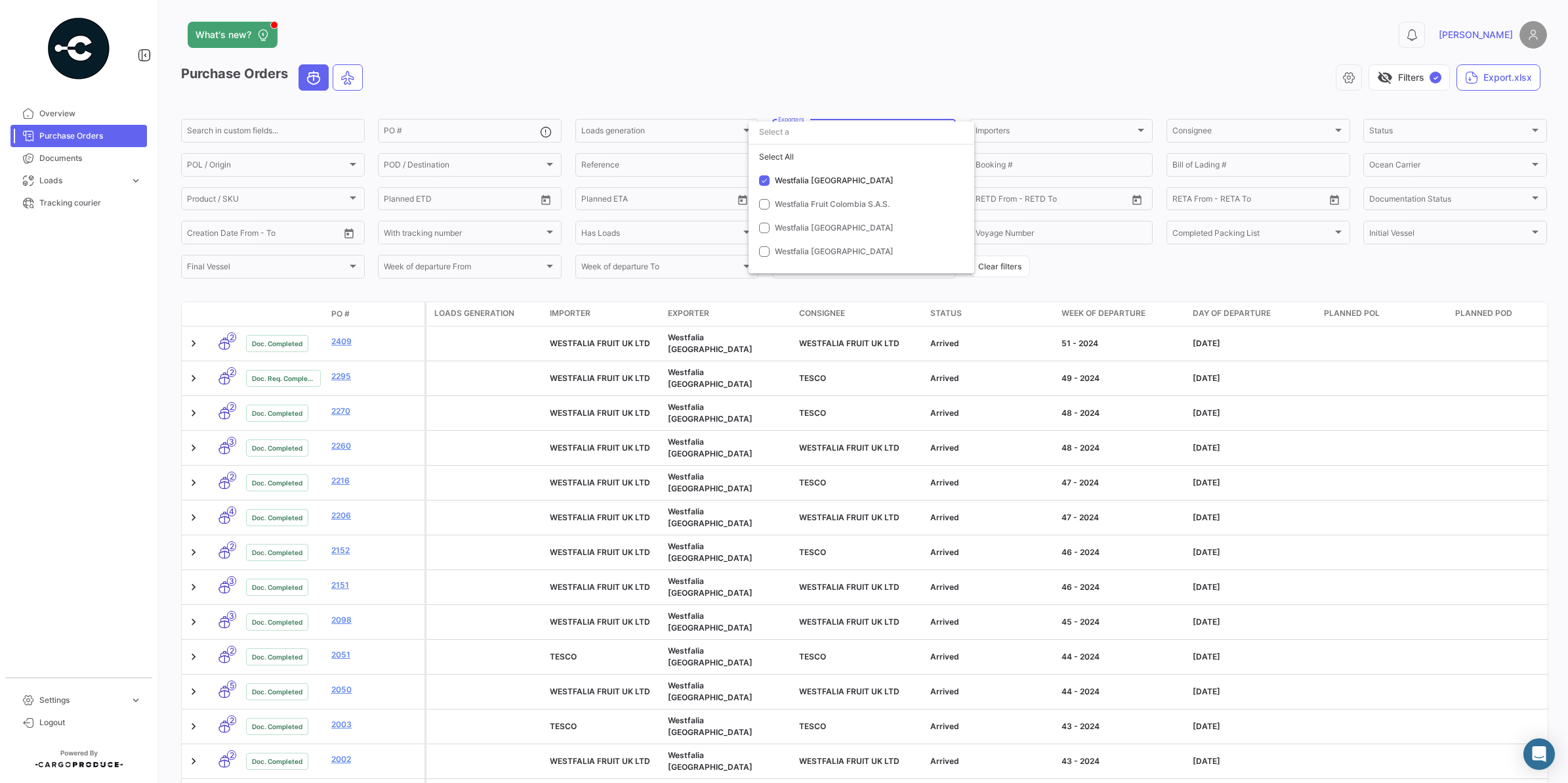
click at [509, 47] on div at bounding box center [784, 391] width 1568 height 783
